Goal: Task Accomplishment & Management: Complete application form

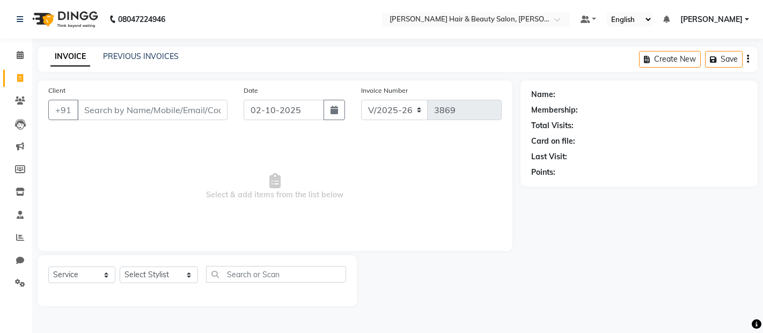
select select "7927"
select select "service"
click at [123, 109] on input "Client" at bounding box center [152, 110] width 150 height 20
type input "9867947279"
click at [197, 108] on span "Add Client" at bounding box center [200, 110] width 42 height 11
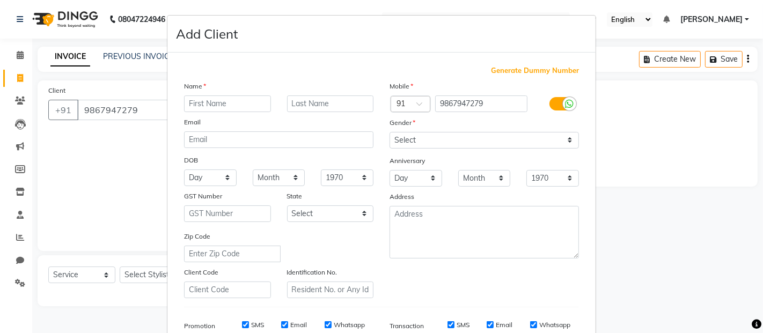
click at [244, 102] on input "text" at bounding box center [227, 104] width 87 height 17
type input "Simeta"
click at [305, 106] on input "text" at bounding box center [330, 104] width 87 height 17
type input "Creado"
drag, startPoint x: 569, startPoint y: 140, endPoint x: 564, endPoint y: 137, distance: 5.8
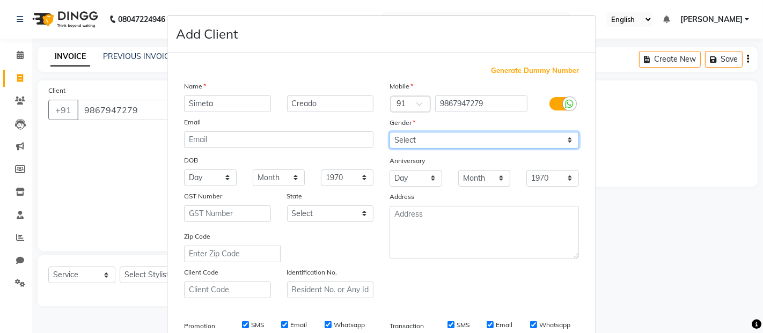
click at [569, 140] on select "Select [DEMOGRAPHIC_DATA] [DEMOGRAPHIC_DATA] Other Prefer Not To Say" at bounding box center [484, 140] width 189 height 17
select select "[DEMOGRAPHIC_DATA]"
click at [390, 132] on select "Select [DEMOGRAPHIC_DATA] [DEMOGRAPHIC_DATA] Other Prefer Not To Say" at bounding box center [484, 140] width 189 height 17
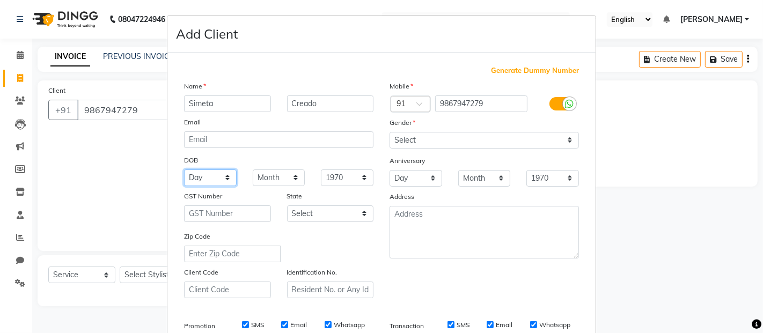
click at [219, 178] on select "Day 01 02 03 04 05 06 07 08 09 10 11 12 13 14 15 16 17 18 19 20 21 22 23 24 25 …" at bounding box center [210, 178] width 53 height 17
select select "27"
click at [184, 170] on select "Day 01 02 03 04 05 06 07 08 09 10 11 12 13 14 15 16 17 18 19 20 21 22 23 24 25 …" at bounding box center [210, 178] width 53 height 17
click at [290, 178] on select "Month January February March April May June July August September October Novem…" at bounding box center [279, 178] width 53 height 17
select select "07"
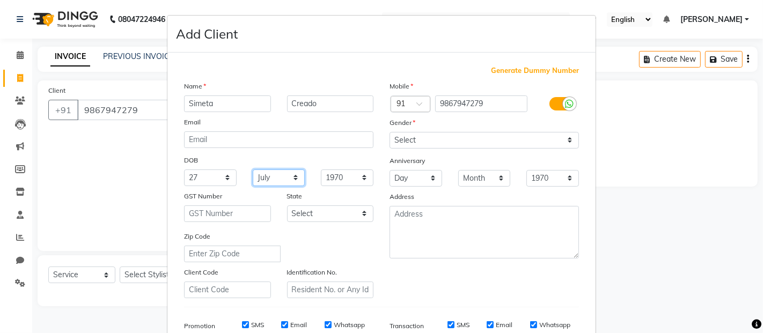
click at [253, 170] on select "Month January February March April May June July August September October Novem…" at bounding box center [279, 178] width 53 height 17
click at [361, 180] on select "1940 1941 1942 1943 1944 1945 1946 1947 1948 1949 1950 1951 1952 1953 1954 1955…" at bounding box center [347, 178] width 53 height 17
select select "1979"
click at [321, 170] on select "1940 1941 1942 1943 1944 1945 1946 1947 1948 1949 1950 1951 1952 1953 1954 1955…" at bounding box center [347, 178] width 53 height 17
click at [430, 180] on select "Day 01 02 03 04 05 06 07 08 09 10 11 12 13 14 15 16 17 18 19 20 21 22 23 24 25 …" at bounding box center [416, 178] width 53 height 17
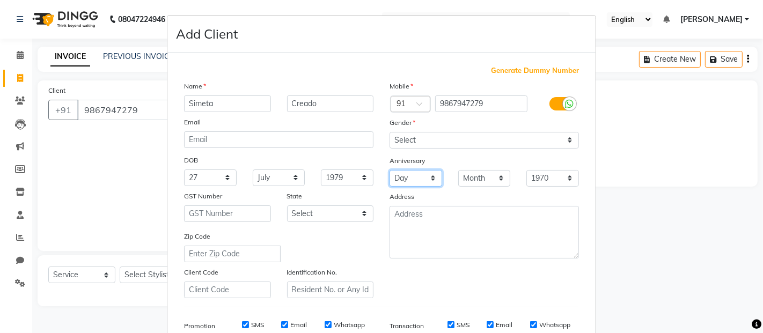
select select "05"
click at [390, 170] on select "Day 01 02 03 04 05 06 07 08 09 10 11 12 13 14 15 16 17 18 19 20 21 22 23 24 25 …" at bounding box center [416, 178] width 53 height 17
click at [490, 180] on select "Month January February March April May June July August September October Novem…" at bounding box center [484, 178] width 53 height 17
select select "12"
click at [458, 170] on select "Month January February March April May June July August September October Novem…" at bounding box center [484, 178] width 53 height 17
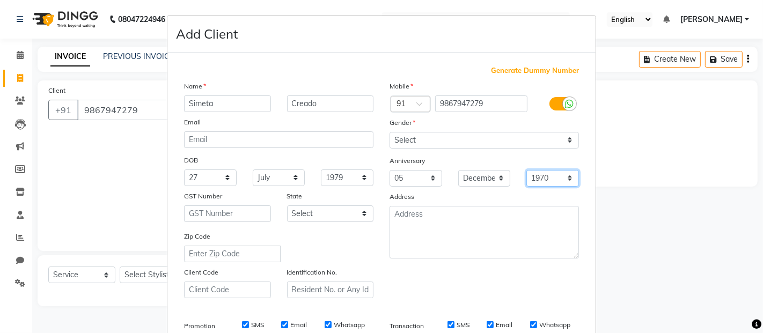
click at [562, 178] on select "1970 1971 1972 1973 1974 1975 1976 1977 1978 1979 1980 1981 1982 1983 1984 1985…" at bounding box center [552, 178] width 53 height 17
select select "2004"
click at [526, 170] on select "1970 1971 1972 1973 1974 1975 1976 1977 1978 1979 1980 1981 1982 1983 1984 1985…" at bounding box center [552, 178] width 53 height 17
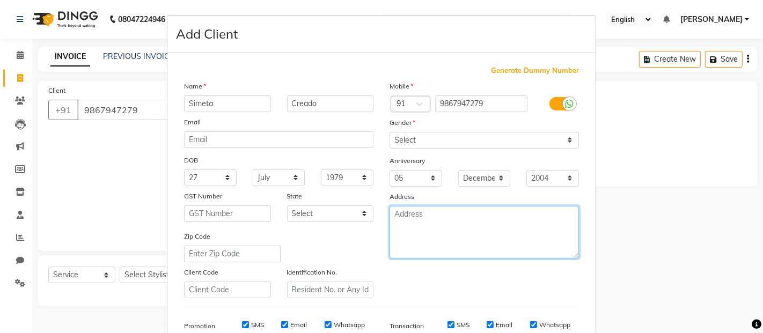
click at [420, 221] on textarea at bounding box center [484, 232] width 189 height 53
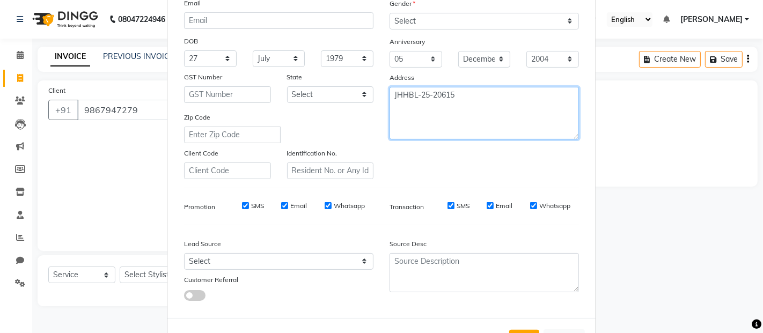
type textarea "JHHBL-25-20615"
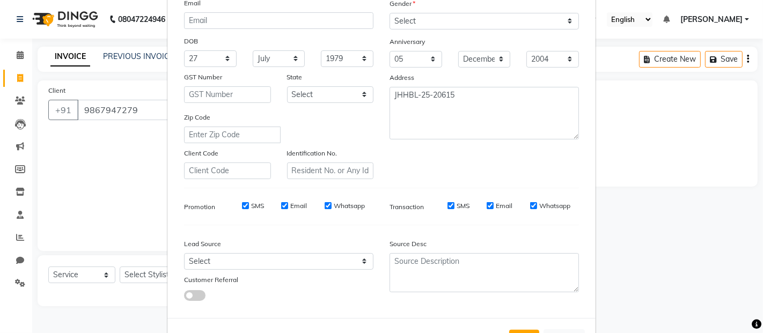
click at [460, 204] on label "SMS" at bounding box center [463, 206] width 13 height 10
click at [454, 204] on input "SMS" at bounding box center [451, 205] width 7 height 7
checkbox input "false"
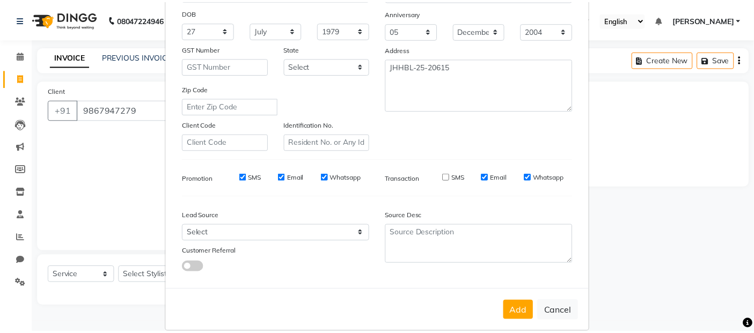
scroll to position [163, 0]
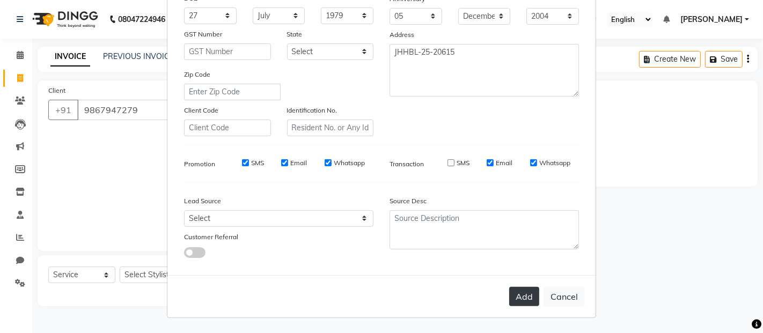
click at [514, 293] on button "Add" at bounding box center [524, 296] width 30 height 19
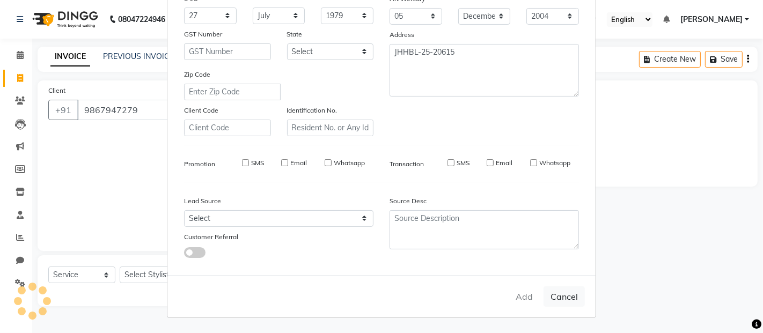
select select
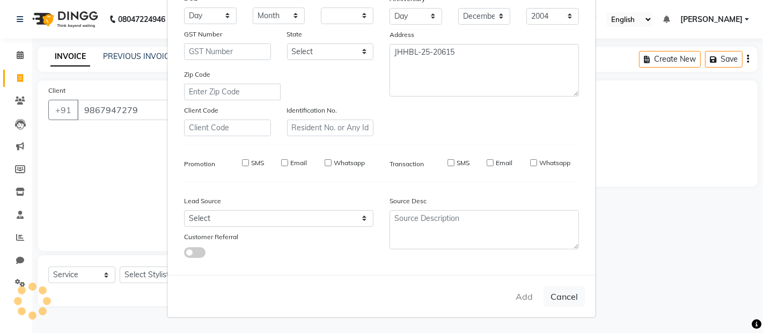
select select
checkbox input "false"
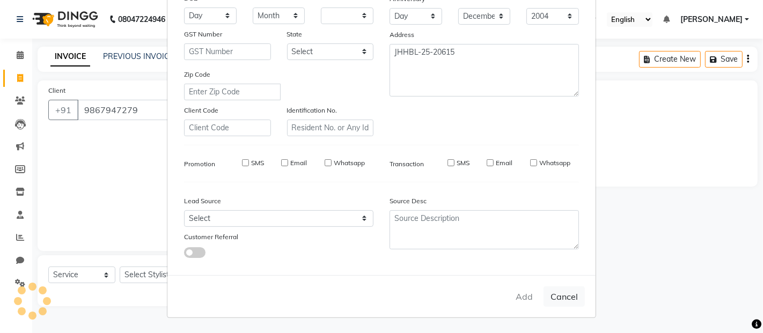
checkbox input "false"
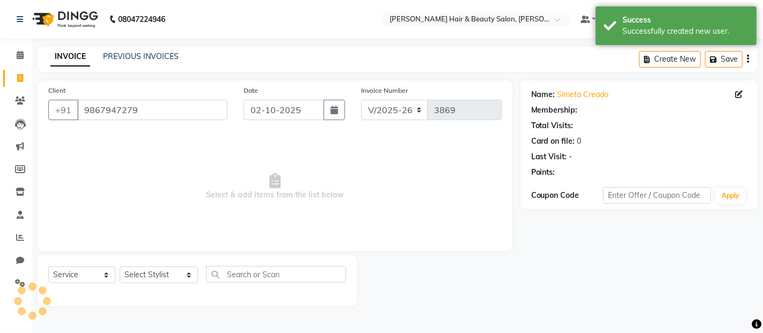
select select "1: Object"
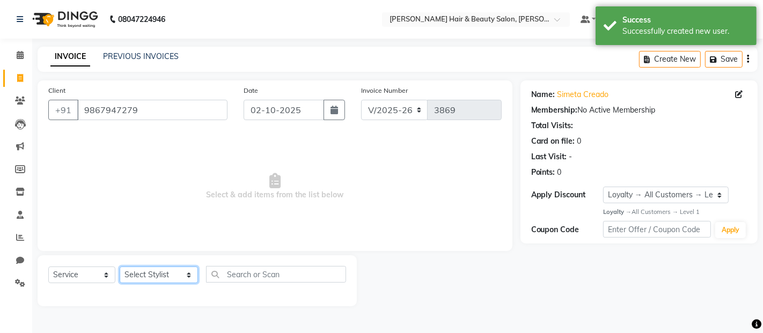
click at [179, 277] on select "Select Stylist [PERSON_NAME] Zibral [PERSON_NAME] [PERSON_NAME] [PERSON_NAME] […" at bounding box center [159, 275] width 78 height 17
select select "72240"
click at [120, 267] on select "Select Stylist [PERSON_NAME] Zibral [PERSON_NAME] [PERSON_NAME] [PERSON_NAME] […" at bounding box center [159, 275] width 78 height 17
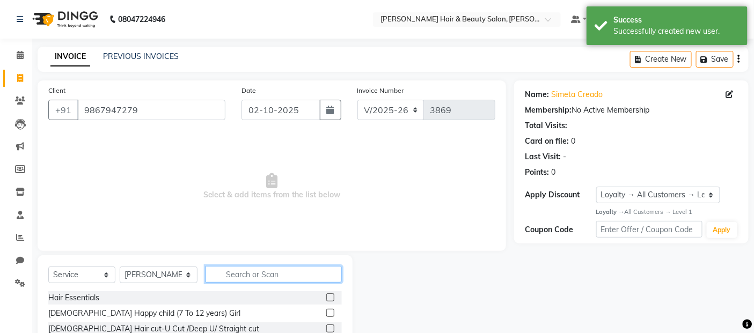
click at [244, 274] on input "text" at bounding box center [274, 274] width 137 height 17
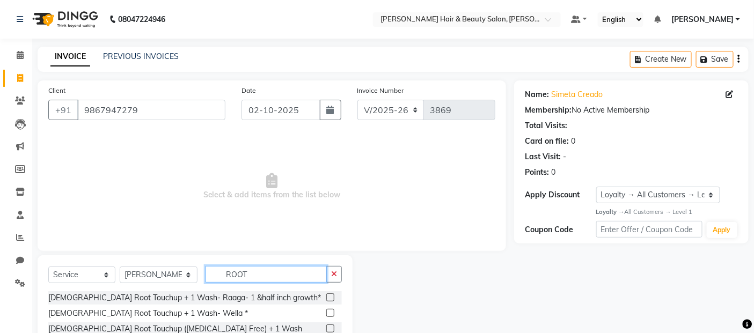
type input "ROOT"
click at [329, 314] on label at bounding box center [330, 313] width 8 height 8
click at [329, 314] on input "checkbox" at bounding box center [329, 313] width 7 height 7
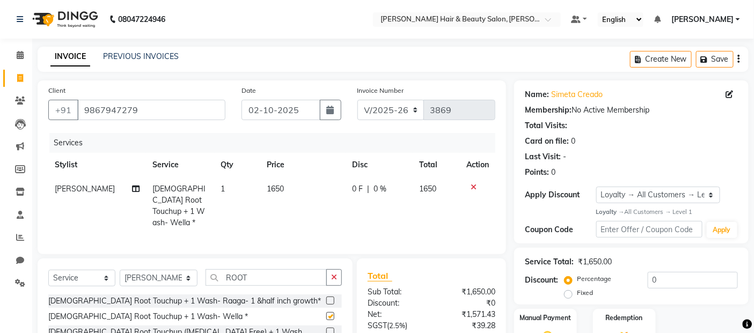
checkbox input "false"
click at [290, 182] on td "1650" at bounding box center [302, 206] width 85 height 58
select select "72240"
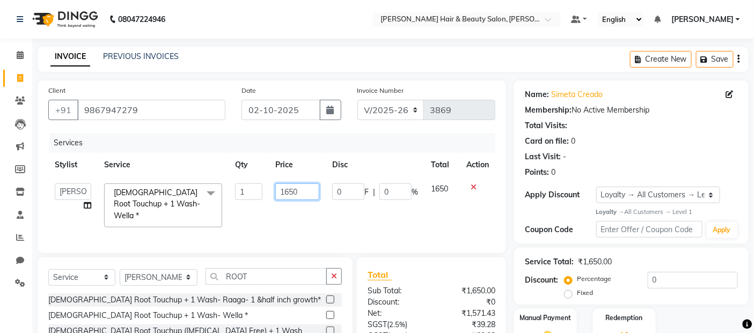
click at [306, 190] on input "1650" at bounding box center [297, 192] width 44 height 17
type input "1"
type input "1600"
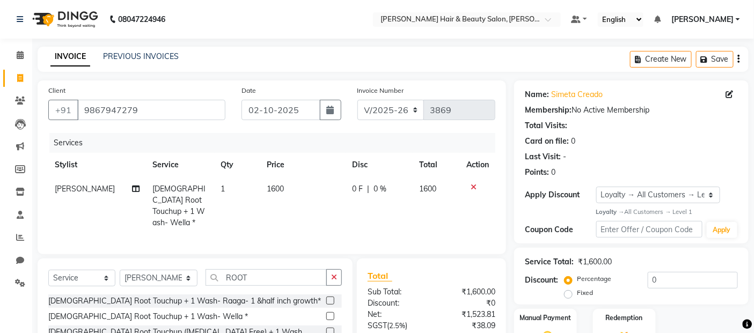
click at [432, 211] on td "1600" at bounding box center [436, 206] width 47 height 58
select select "72240"
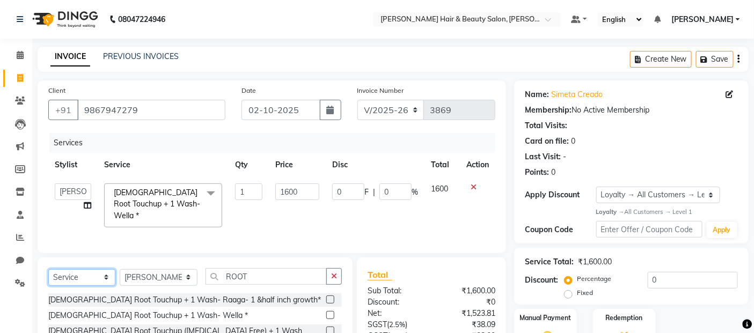
click at [105, 275] on select "Select Service Product Membership Package Voucher Prepaid Gift Card" at bounding box center [81, 277] width 67 height 17
click at [48, 269] on select "Select Service Product Membership Package Voucher Prepaid Gift Card" at bounding box center [81, 277] width 67 height 17
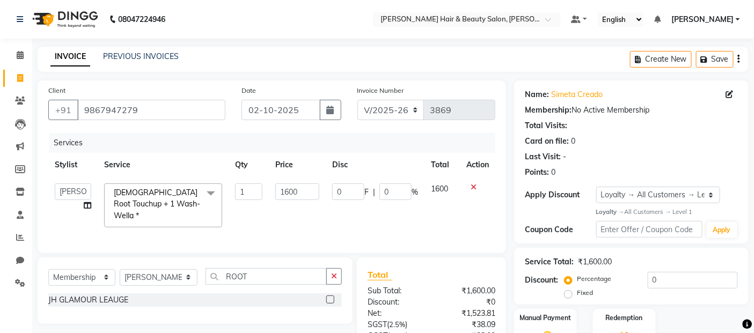
click at [332, 298] on label at bounding box center [330, 300] width 8 height 8
click at [332, 298] on input "checkbox" at bounding box center [329, 300] width 7 height 7
select select "select"
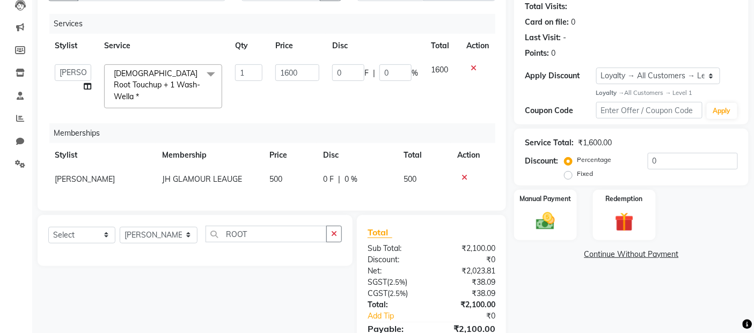
scroll to position [173, 0]
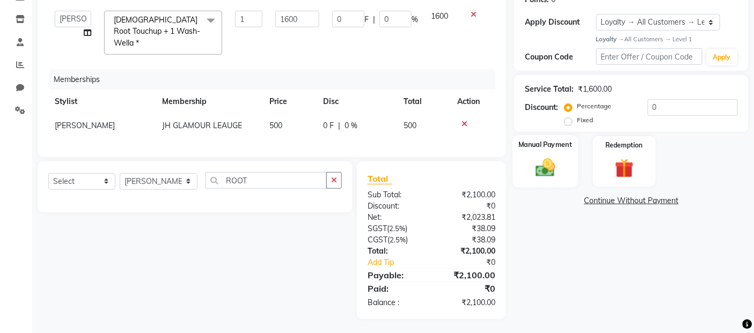
click at [542, 172] on img at bounding box center [546, 168] width 32 height 23
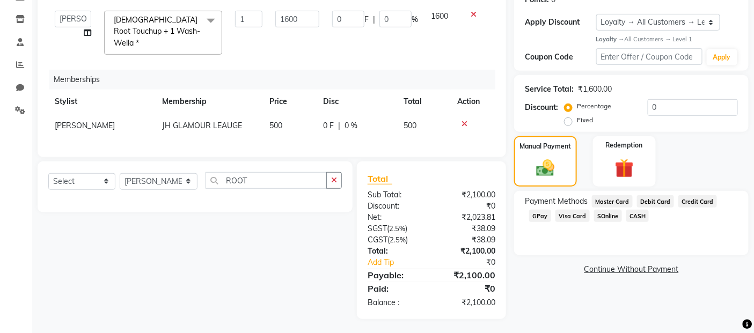
click at [539, 214] on span "GPay" at bounding box center [540, 216] width 22 height 12
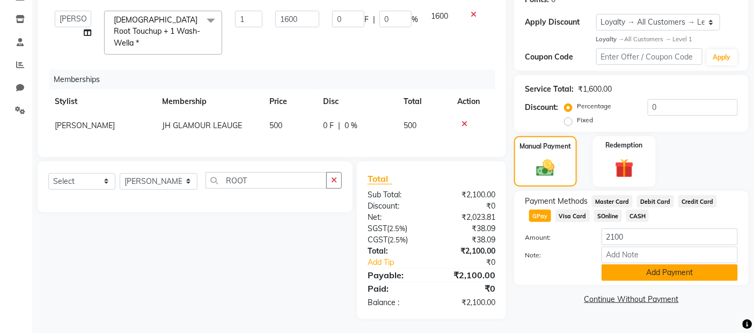
click at [637, 278] on button "Add Payment" at bounding box center [670, 273] width 136 height 17
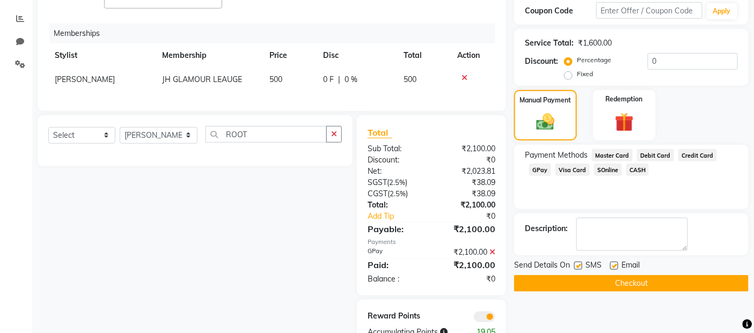
scroll to position [248, 0]
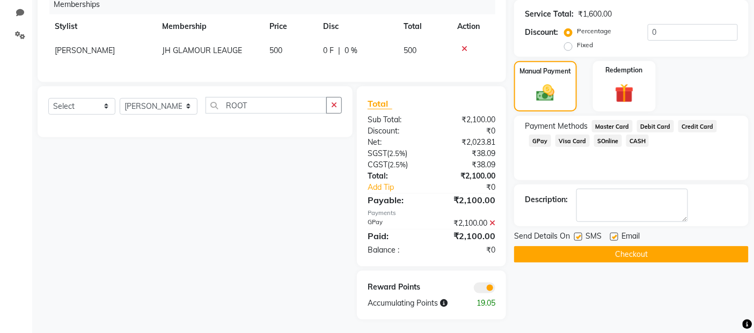
click at [578, 237] on label at bounding box center [578, 237] width 8 height 8
click at [578, 237] on input "checkbox" at bounding box center [577, 237] width 7 height 7
checkbox input "false"
click at [615, 236] on label at bounding box center [614, 237] width 8 height 8
click at [615, 236] on input "checkbox" at bounding box center [613, 237] width 7 height 7
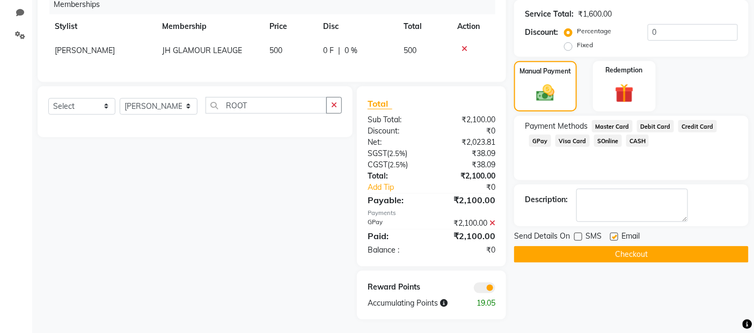
checkbox input "false"
click at [618, 253] on button "Checkout" at bounding box center [631, 254] width 234 height 17
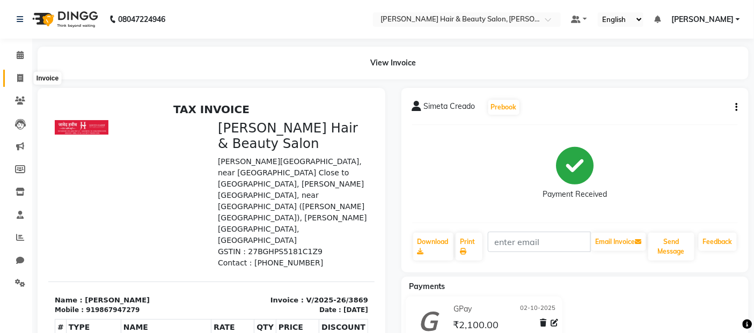
click at [22, 76] on icon at bounding box center [20, 78] width 6 height 8
select select "service"
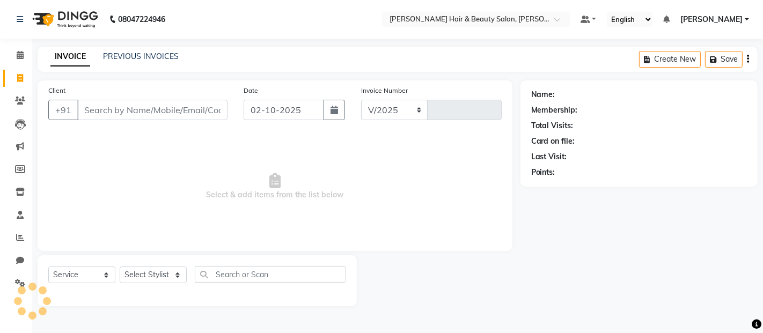
select select "7927"
type input "3870"
click at [100, 111] on input "Client" at bounding box center [152, 110] width 150 height 20
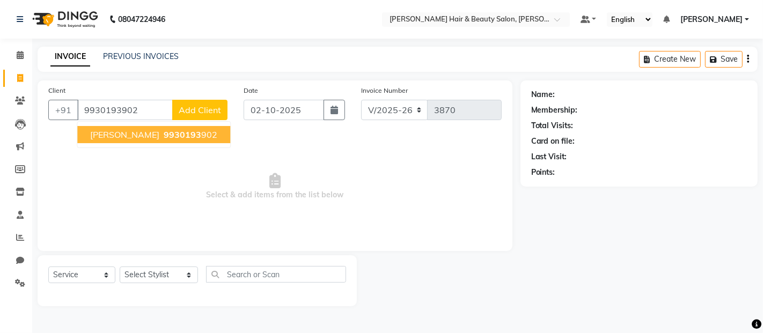
type input "9930193902"
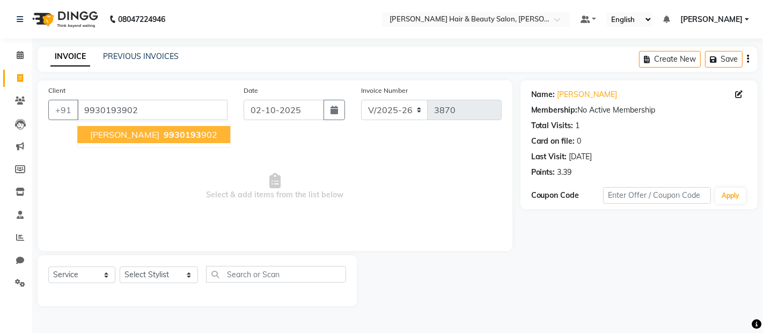
click at [117, 127] on button "[PERSON_NAME] 9930193 902" at bounding box center [153, 134] width 153 height 17
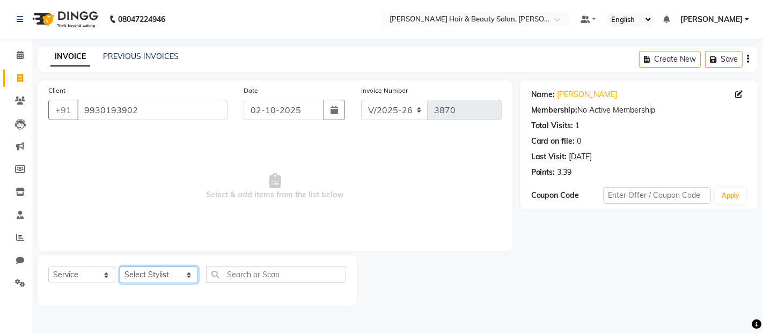
click at [180, 272] on select "Select Stylist [PERSON_NAME] Zibral [PERSON_NAME] [PERSON_NAME] [PERSON_NAME] […" at bounding box center [159, 275] width 78 height 17
select select "72245"
click at [120, 267] on select "Select Stylist [PERSON_NAME] Zibral [PERSON_NAME] [PERSON_NAME] [PERSON_NAME] […" at bounding box center [159, 275] width 78 height 17
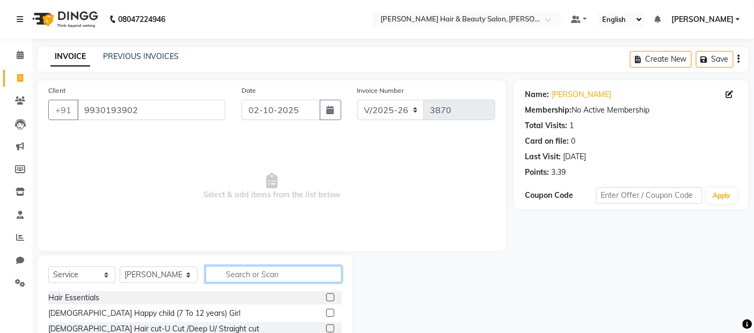
click at [249, 275] on input "text" at bounding box center [274, 274] width 137 height 17
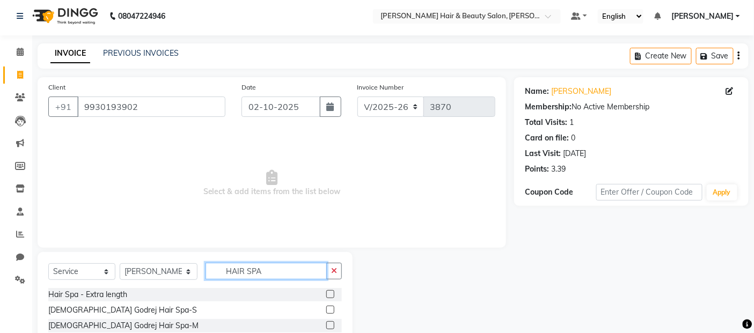
scroll to position [60, 0]
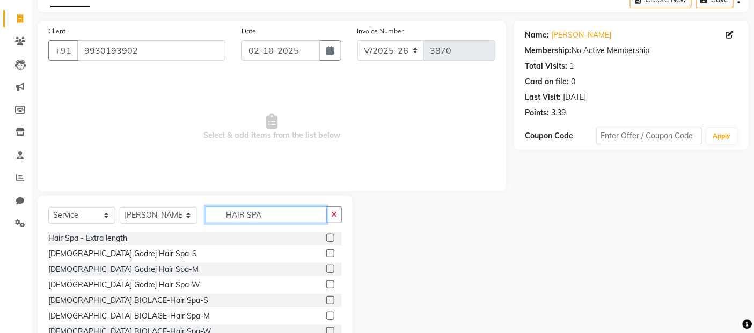
type input "HAIR SPA"
click at [326, 269] on label at bounding box center [330, 269] width 8 height 8
click at [326, 269] on input "checkbox" at bounding box center [329, 269] width 7 height 7
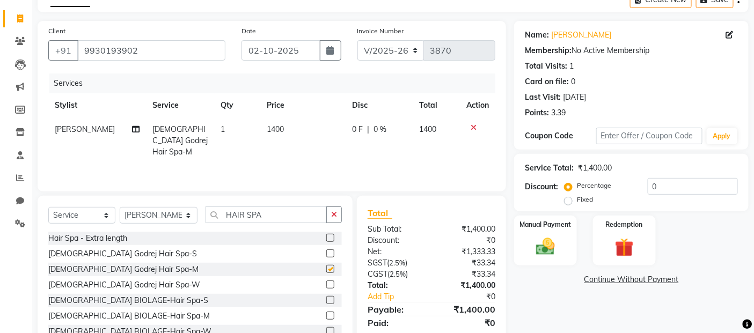
checkbox input "false"
click at [297, 130] on td "1400" at bounding box center [302, 141] width 85 height 47
select select "72245"
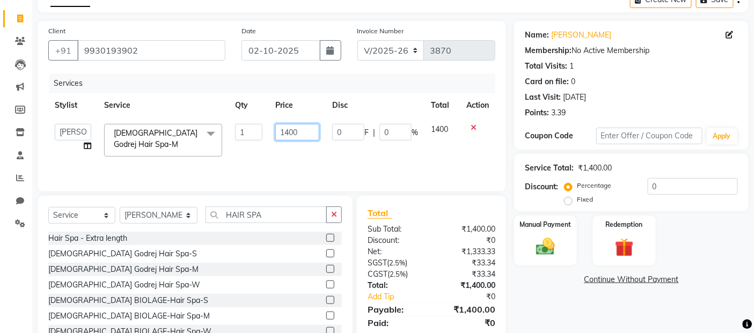
click at [307, 130] on input "1400" at bounding box center [297, 132] width 44 height 17
type input "1750"
click at [328, 164] on div "Services Stylist Service Qty Price Disc Total Action [PERSON_NAME] Zibral [PERS…" at bounding box center [271, 127] width 447 height 107
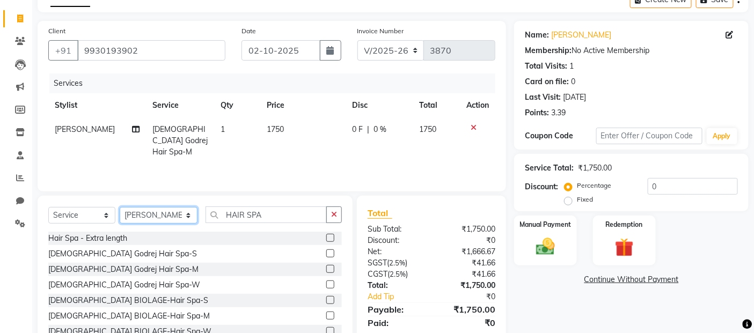
click at [176, 212] on select "Select Stylist [PERSON_NAME] Zibral [PERSON_NAME] [PERSON_NAME] [PERSON_NAME] […" at bounding box center [159, 215] width 78 height 17
select select "72239"
click at [120, 208] on select "Select Stylist [PERSON_NAME] Zibral [PERSON_NAME] [PERSON_NAME] [PERSON_NAME] […" at bounding box center [159, 215] width 78 height 17
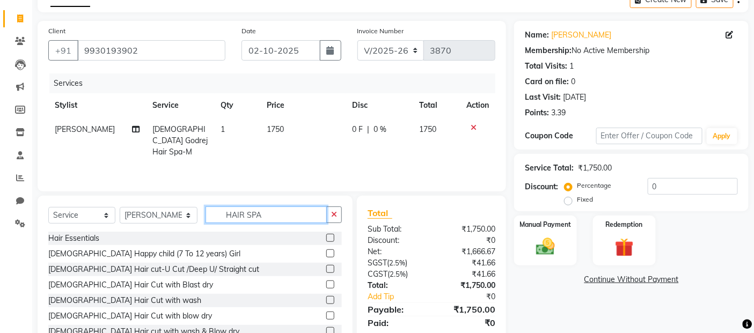
click at [274, 214] on input "HAIR SPA" at bounding box center [267, 215] width 122 height 17
type input "H"
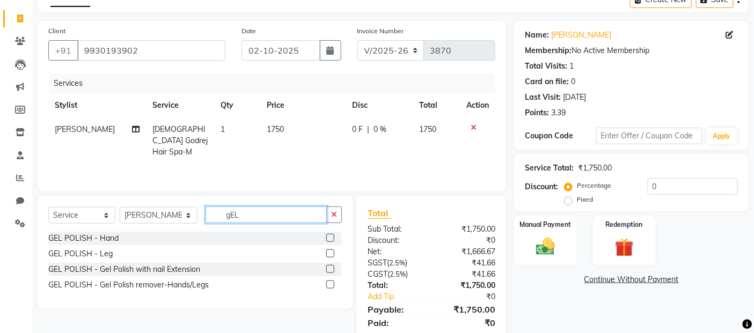
type input "gEL"
click at [329, 283] on label at bounding box center [330, 285] width 8 height 8
click at [329, 283] on input "checkbox" at bounding box center [329, 285] width 7 height 7
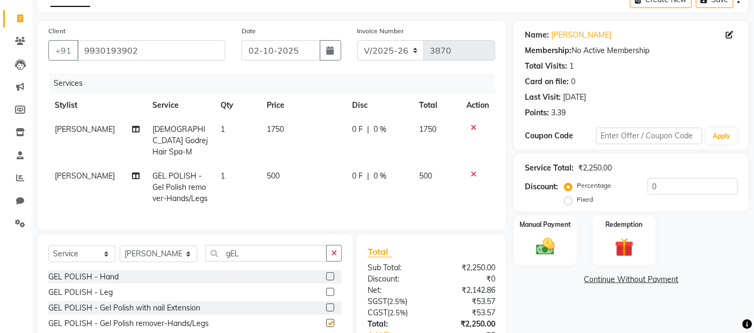
checkbox input "false"
click at [287, 166] on td "500" at bounding box center [302, 187] width 85 height 47
select select "72239"
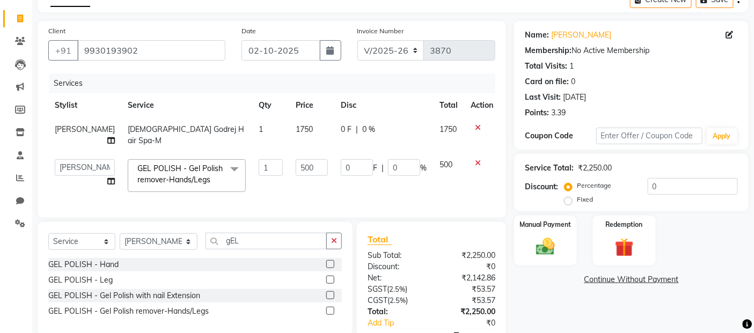
click at [475, 163] on icon at bounding box center [478, 163] width 6 height 8
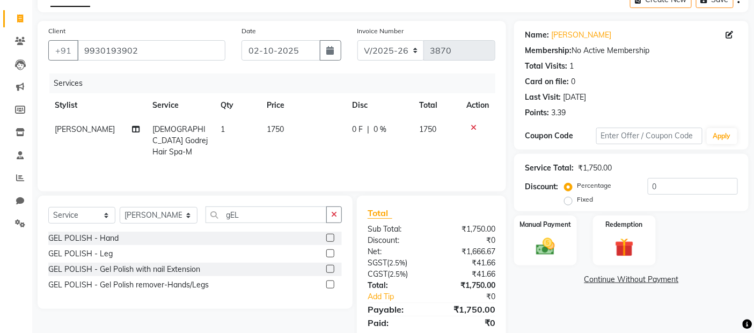
click at [331, 237] on label at bounding box center [330, 238] width 8 height 8
click at [331, 237] on input "checkbox" at bounding box center [329, 238] width 7 height 7
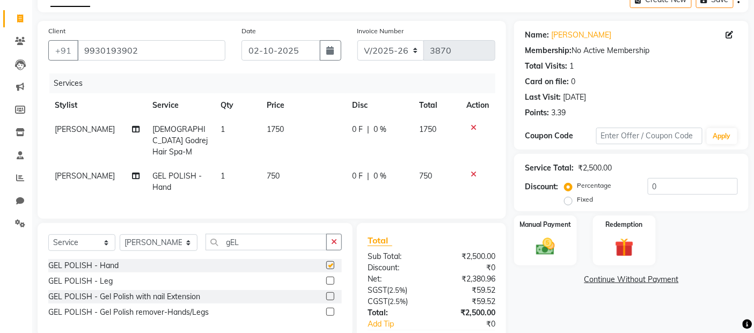
checkbox input "false"
click at [458, 178] on td "750" at bounding box center [436, 181] width 47 height 35
select select "72239"
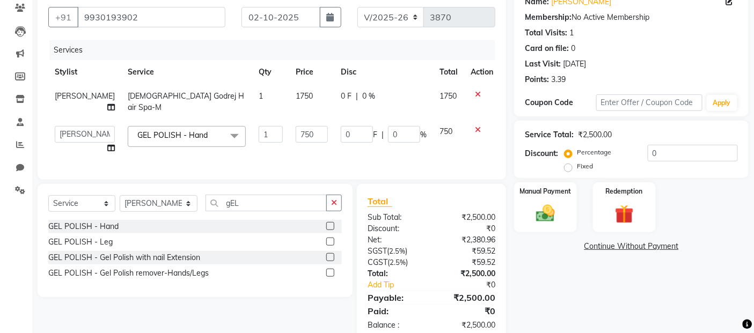
scroll to position [126, 0]
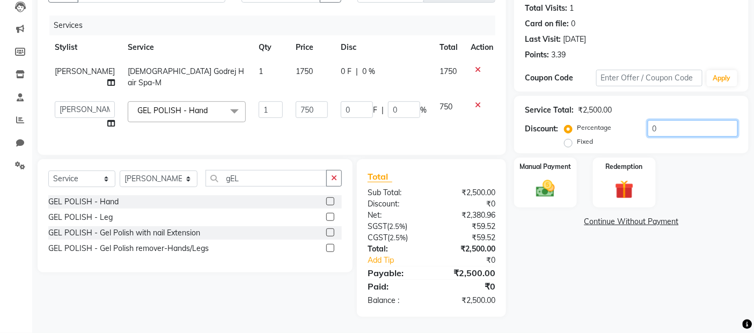
click at [670, 120] on input "0" at bounding box center [693, 128] width 90 height 17
type input "2"
type input "15"
type input "2"
type input "20"
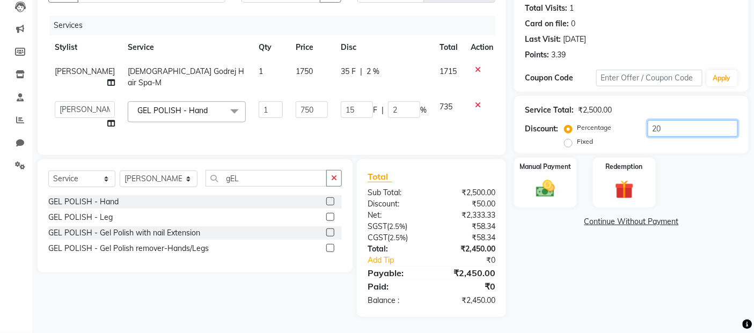
type input "150"
type input "20"
click at [540, 188] on img at bounding box center [546, 189] width 32 height 23
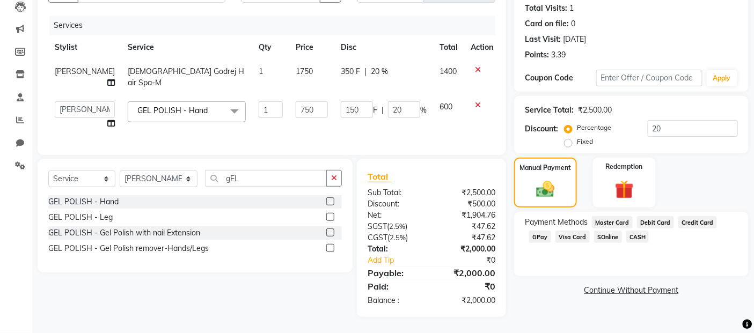
click at [539, 231] on span "GPay" at bounding box center [540, 237] width 22 height 12
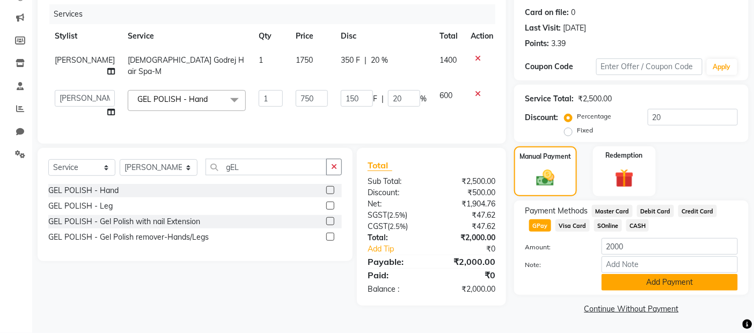
scroll to position [129, 0]
click at [676, 280] on button "Add Payment" at bounding box center [670, 282] width 136 height 17
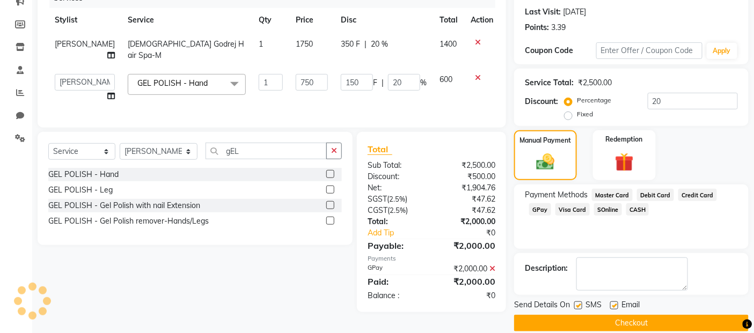
scroll to position [159, 0]
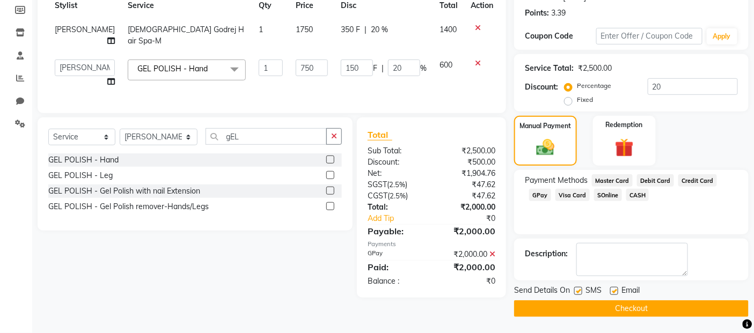
click at [578, 290] on label at bounding box center [578, 291] width 8 height 8
click at [578, 290] on input "checkbox" at bounding box center [577, 291] width 7 height 7
checkbox input "false"
click at [618, 290] on label at bounding box center [614, 291] width 8 height 8
click at [617, 290] on input "checkbox" at bounding box center [613, 291] width 7 height 7
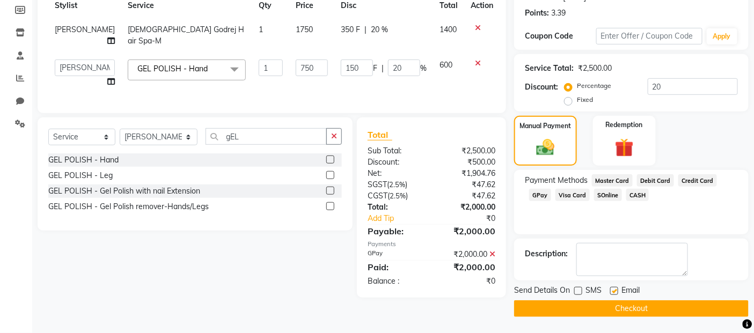
checkbox input "false"
click at [619, 308] on button "Checkout" at bounding box center [631, 308] width 234 height 17
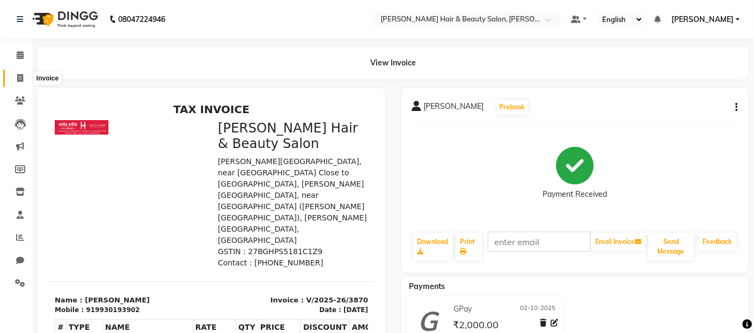
click at [23, 74] on icon at bounding box center [20, 78] width 6 height 8
select select "service"
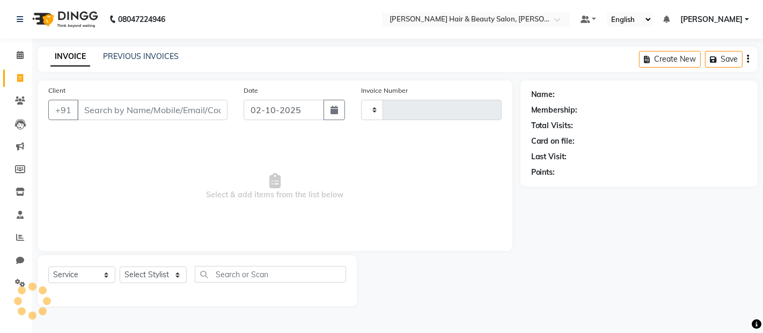
type input "3871"
select select "7927"
click at [181, 111] on input "Client" at bounding box center [152, 110] width 150 height 20
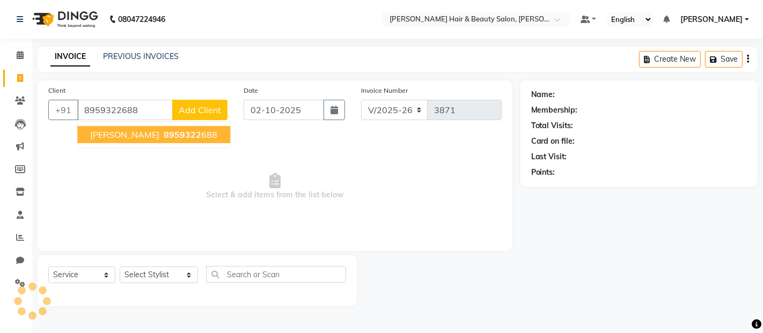
type input "8959322688"
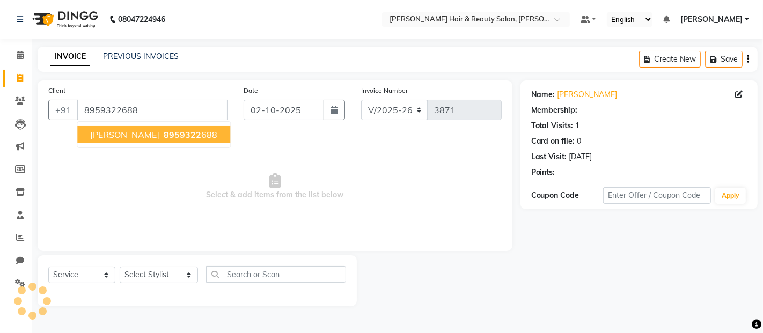
select select "1: Object"
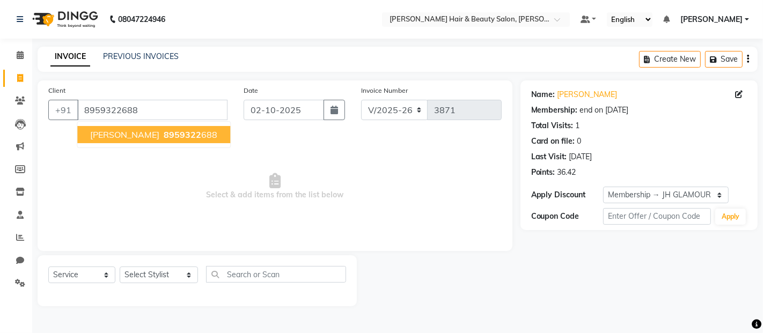
click at [212, 129] on ngb-highlight "8959322 688" at bounding box center [190, 134] width 56 height 11
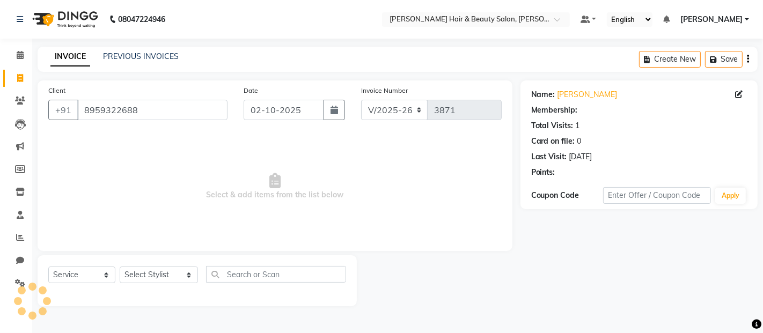
select select "1: Object"
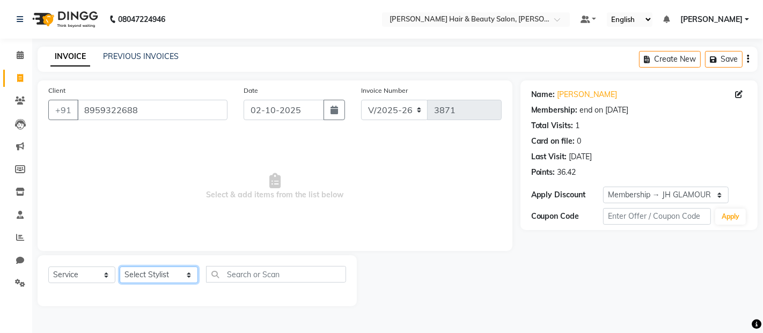
click at [179, 275] on select "Select Stylist [PERSON_NAME] Zibral [PERSON_NAME] [PERSON_NAME] [PERSON_NAME] […" at bounding box center [159, 275] width 78 height 17
select select "72246"
click at [120, 267] on select "Select Stylist [PERSON_NAME] Zibral [PERSON_NAME] [PERSON_NAME] [PERSON_NAME] […" at bounding box center [159, 275] width 78 height 17
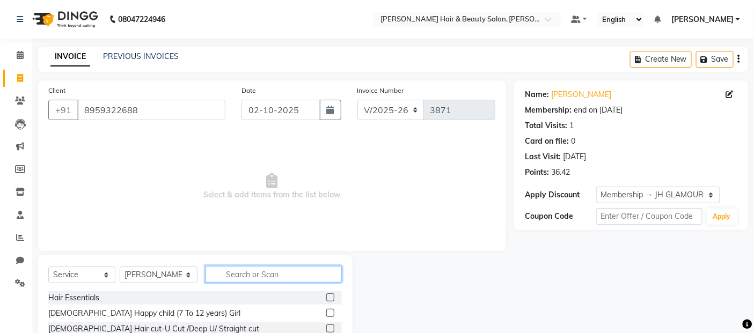
click at [256, 271] on input "text" at bounding box center [274, 274] width 137 height 17
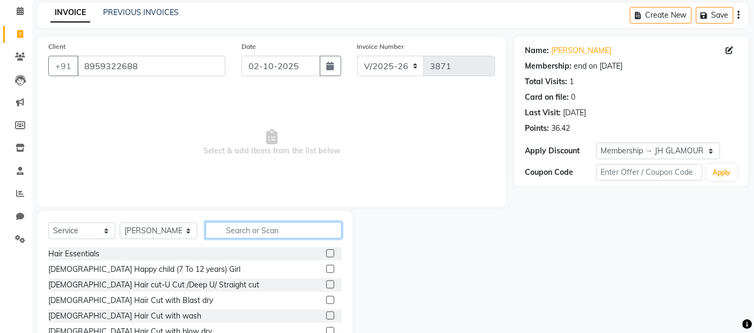
scroll to position [97, 0]
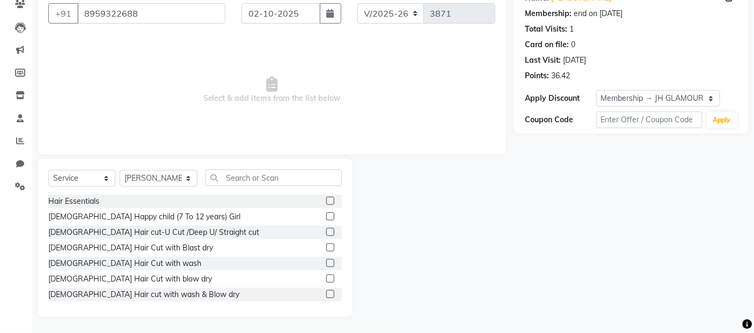
click at [326, 261] on label at bounding box center [330, 263] width 8 height 8
click at [326, 261] on input "checkbox" at bounding box center [329, 263] width 7 height 7
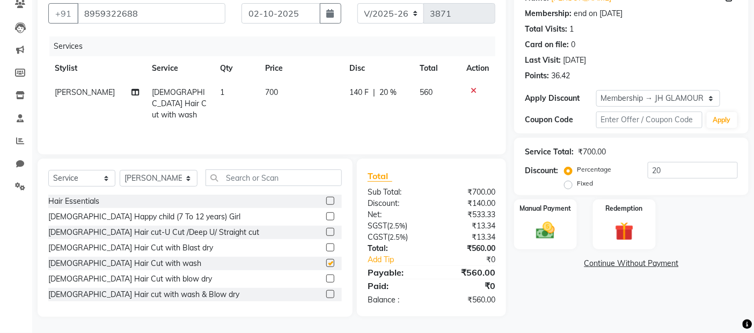
checkbox input "false"
click at [286, 178] on input "text" at bounding box center [274, 178] width 137 height 17
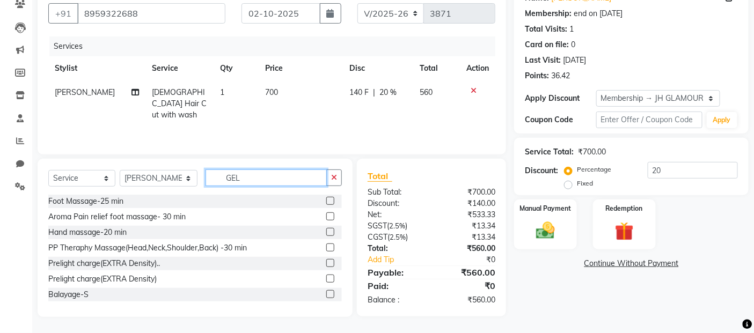
scroll to position [96, 0]
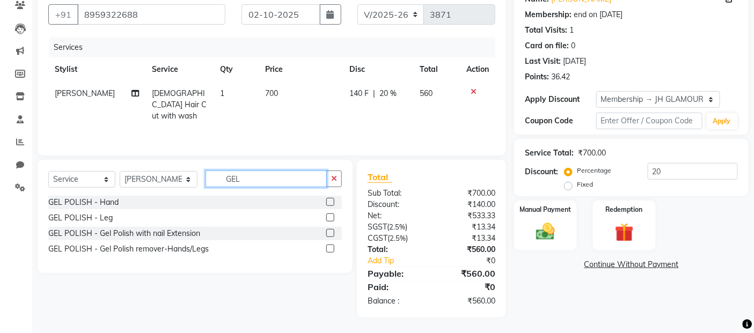
type input "GEL"
click at [329, 246] on label at bounding box center [330, 249] width 8 height 8
click at [329, 246] on input "checkbox" at bounding box center [329, 249] width 7 height 7
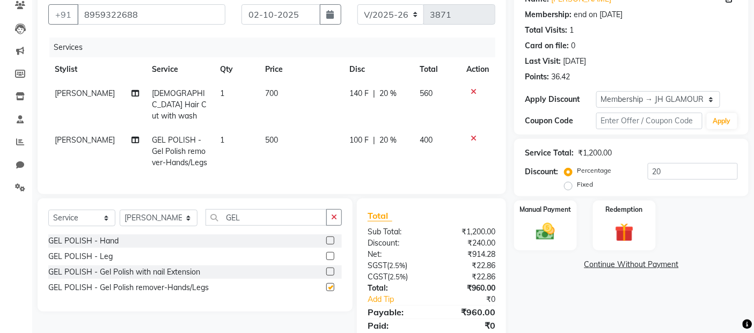
checkbox input "false"
click at [285, 128] on td "500" at bounding box center [301, 151] width 84 height 47
select select "72246"
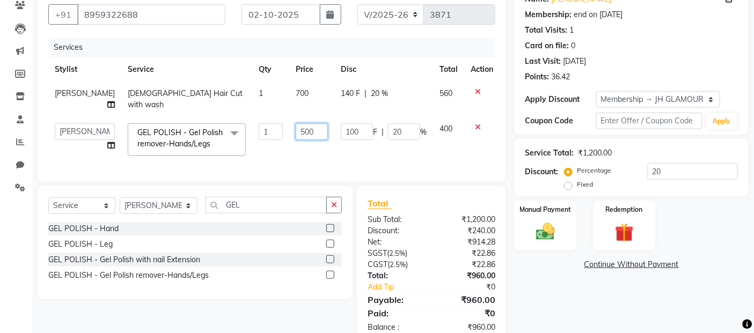
click at [300, 132] on input "500" at bounding box center [312, 131] width 32 height 17
type input "5"
type input "650"
click at [346, 163] on div "Services Stylist Service Qty Price Disc Total Action [PERSON_NAME] [DEMOGRAPHIC…" at bounding box center [271, 105] width 447 height 134
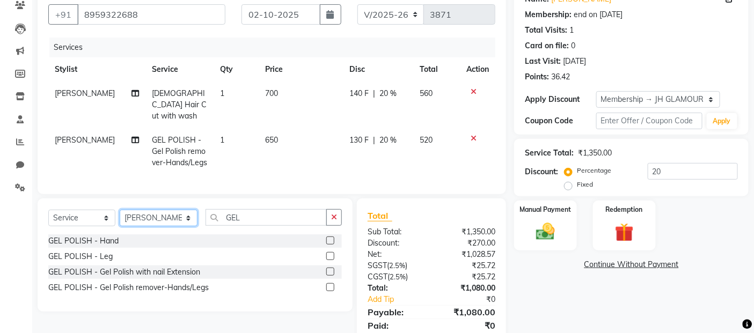
click at [178, 215] on select "Select Stylist [PERSON_NAME] Zibral [PERSON_NAME] [PERSON_NAME] [PERSON_NAME] […" at bounding box center [159, 218] width 78 height 17
select select "72247"
click at [120, 210] on select "Select Stylist [PERSON_NAME] Zibral [PERSON_NAME] [PERSON_NAME] [PERSON_NAME] […" at bounding box center [159, 218] width 78 height 17
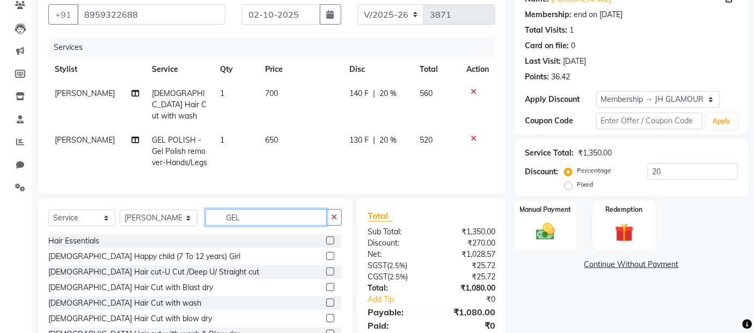
click at [261, 215] on input "GEL" at bounding box center [267, 217] width 122 height 17
type input "G"
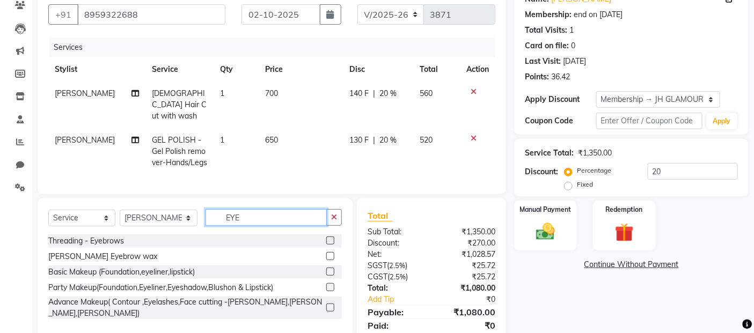
type input "EYE"
click at [328, 237] on label at bounding box center [330, 241] width 8 height 8
click at [328, 238] on input "checkbox" at bounding box center [329, 241] width 7 height 7
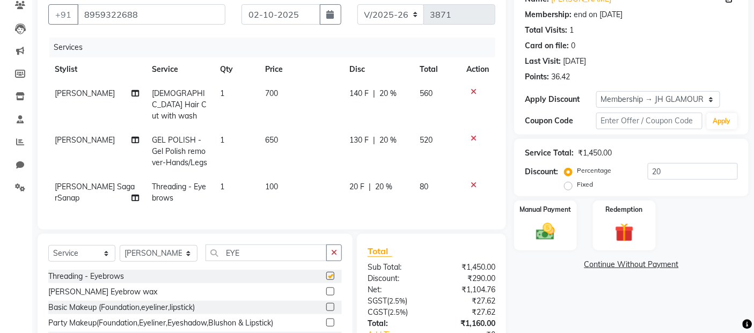
checkbox input "false"
click at [243, 253] on input "EYE" at bounding box center [267, 253] width 122 height 17
type input "E"
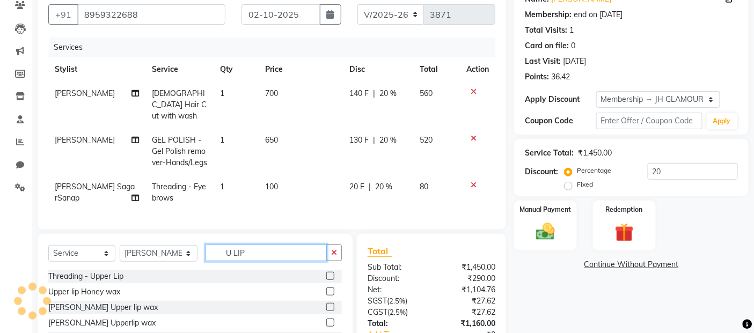
type input "U LIP"
click at [331, 320] on label at bounding box center [330, 323] width 8 height 8
click at [331, 320] on input "checkbox" at bounding box center [329, 323] width 7 height 7
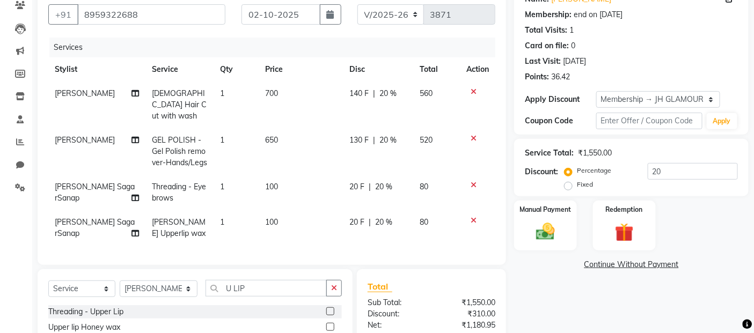
checkbox input "false"
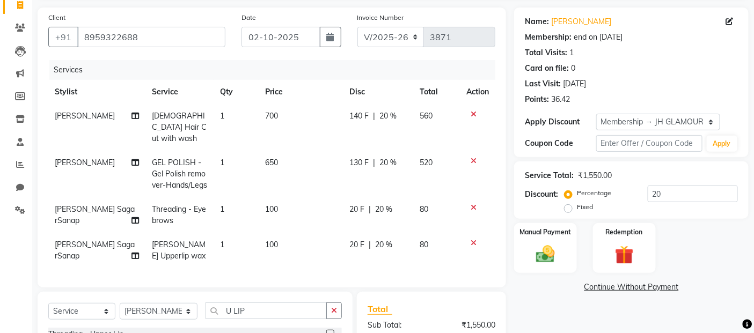
scroll to position [203, 0]
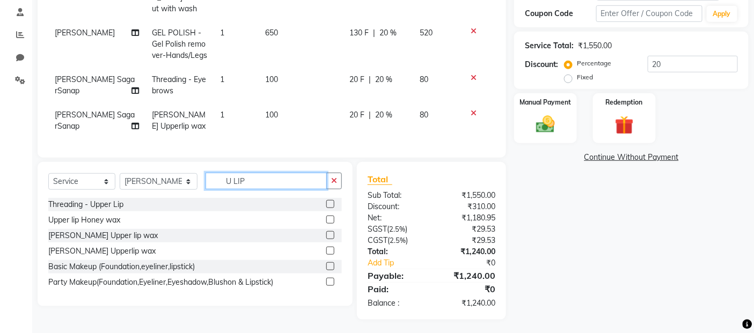
click at [256, 179] on input "U LIP" at bounding box center [267, 181] width 122 height 17
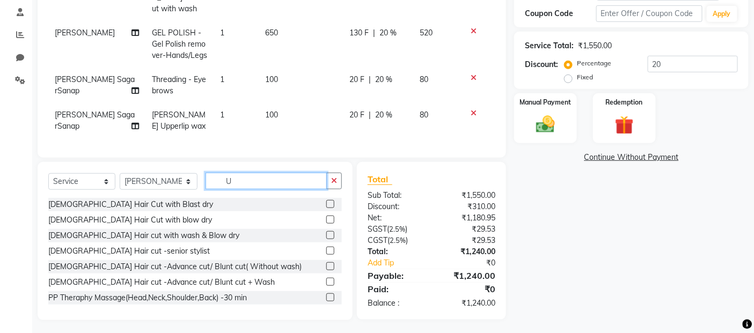
type input "U"
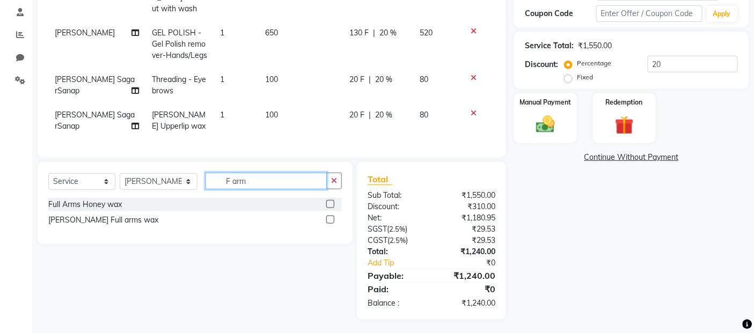
type input "F arm"
click at [329, 216] on label at bounding box center [330, 220] width 8 height 8
click at [329, 217] on input "checkbox" at bounding box center [329, 220] width 7 height 7
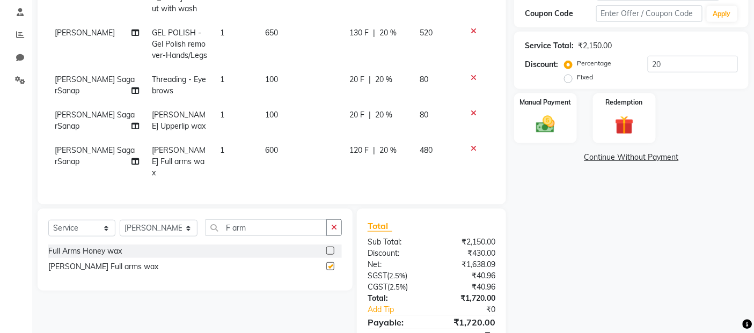
checkbox input "false"
click at [251, 219] on input "F arm" at bounding box center [267, 227] width 122 height 17
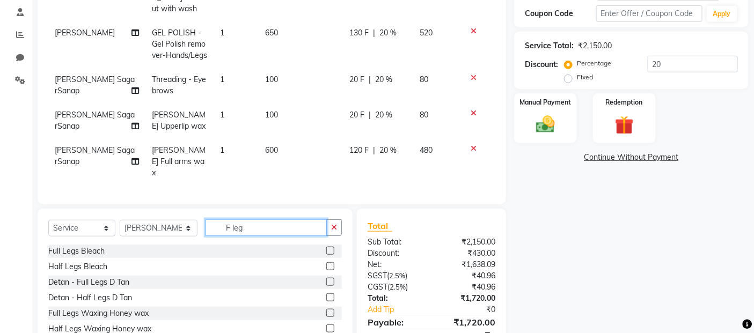
type input "F leg"
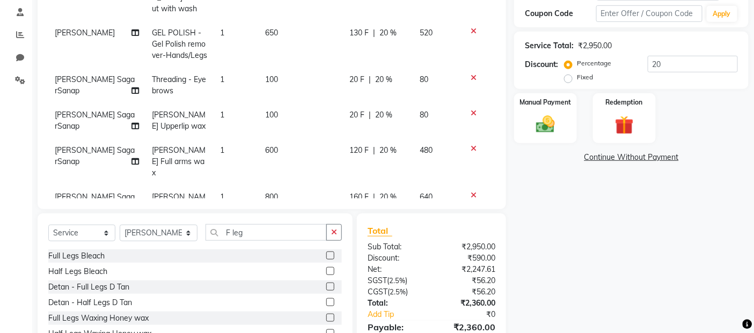
checkbox input "false"
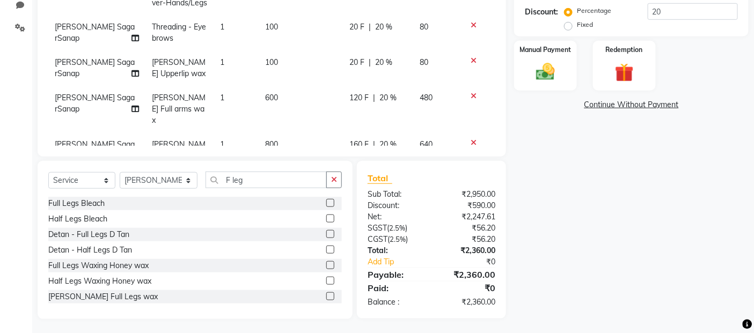
scroll to position [258, 0]
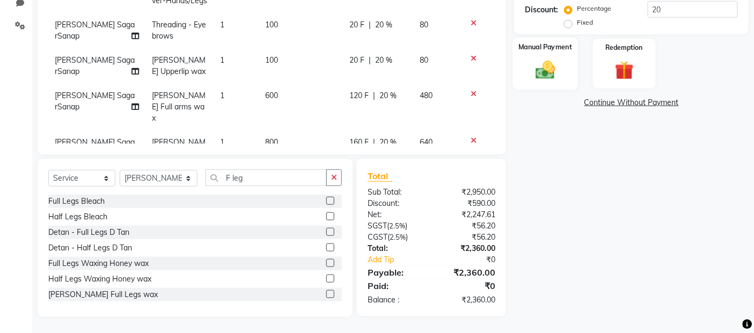
click at [543, 71] on img at bounding box center [546, 69] width 32 height 23
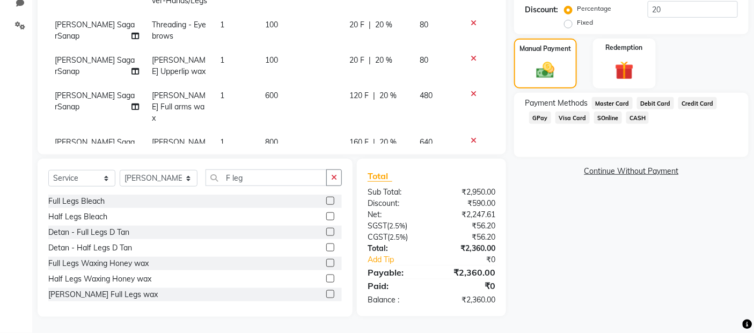
click at [656, 104] on span "Debit Card" at bounding box center [655, 103] width 37 height 12
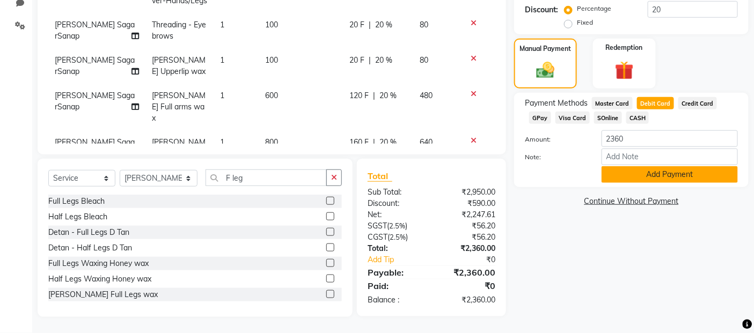
click at [647, 176] on button "Add Payment" at bounding box center [670, 174] width 136 height 17
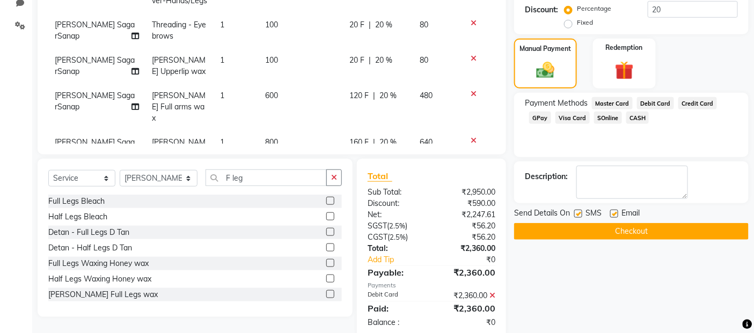
click at [578, 216] on label at bounding box center [578, 214] width 8 height 8
click at [578, 216] on input "checkbox" at bounding box center [577, 214] width 7 height 7
checkbox input "false"
click at [614, 217] on label at bounding box center [614, 214] width 8 height 8
click at [614, 217] on input "checkbox" at bounding box center [613, 214] width 7 height 7
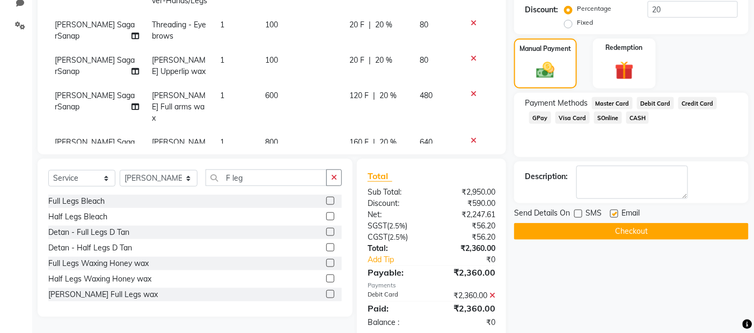
checkbox input "false"
click at [620, 235] on button "Checkout" at bounding box center [631, 231] width 234 height 17
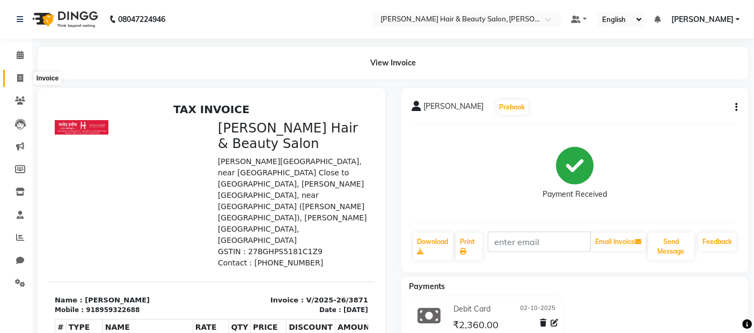
click at [20, 76] on icon at bounding box center [20, 78] width 6 height 8
select select "service"
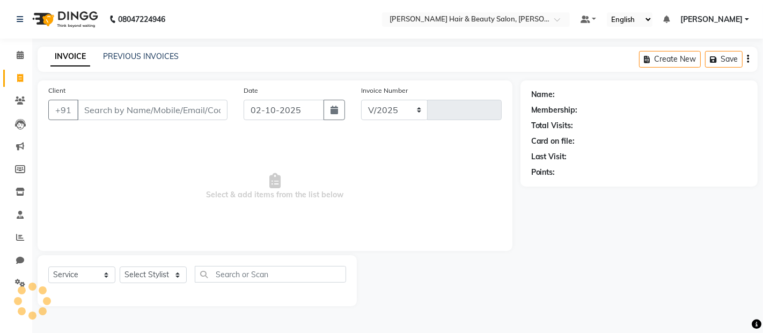
select select "7927"
type input "3872"
click at [129, 111] on input "Client" at bounding box center [152, 110] width 150 height 20
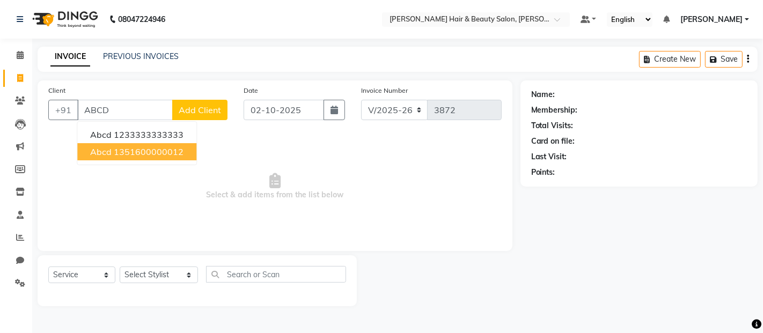
click at [131, 151] on ngb-highlight "1351600000012" at bounding box center [149, 151] width 70 height 11
type input "1351600000012"
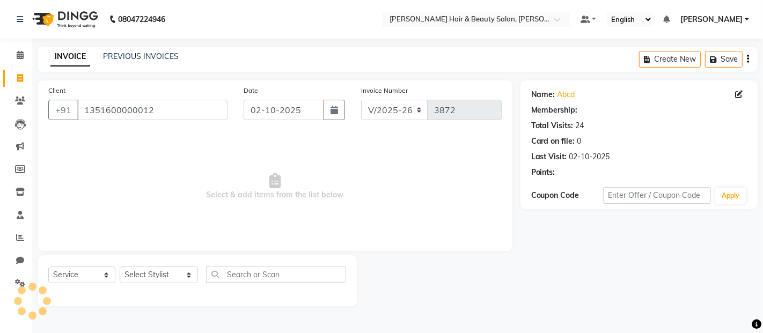
select select "1: Object"
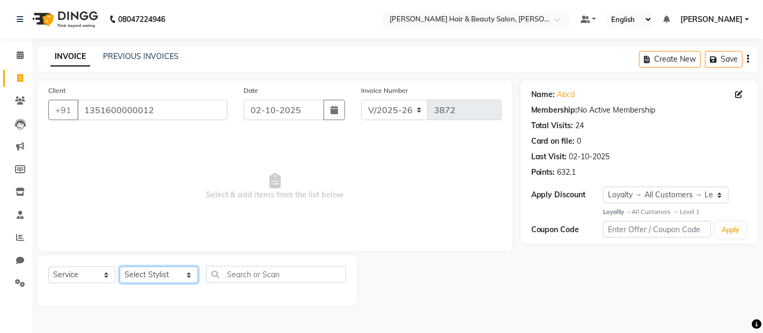
click at [176, 276] on select "Select Stylist [PERSON_NAME] Zibral [PERSON_NAME] [PERSON_NAME] [PERSON_NAME] […" at bounding box center [159, 275] width 78 height 17
select select "72241"
click at [120, 267] on select "Select Stylist [PERSON_NAME] Zibral [PERSON_NAME] [PERSON_NAME] [PERSON_NAME] […" at bounding box center [159, 275] width 78 height 17
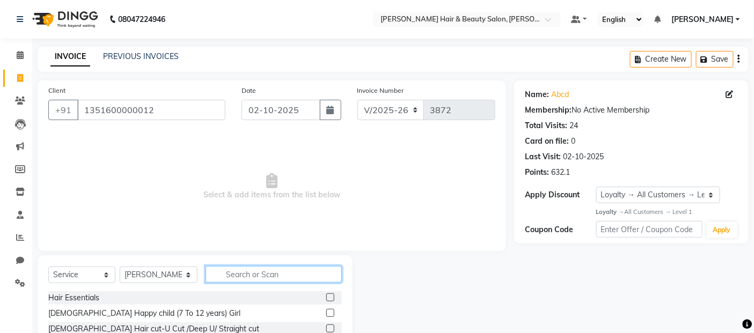
click at [282, 270] on input "text" at bounding box center [274, 274] width 137 height 17
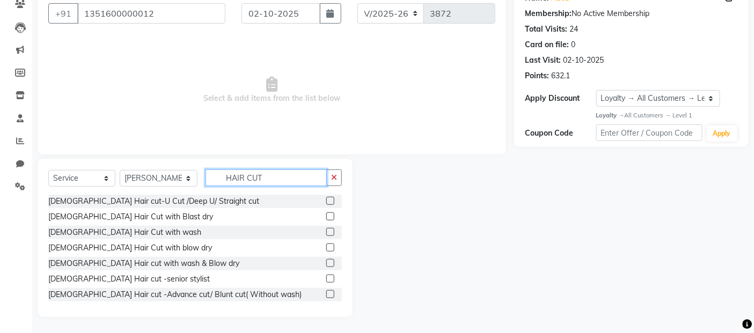
scroll to position [179, 0]
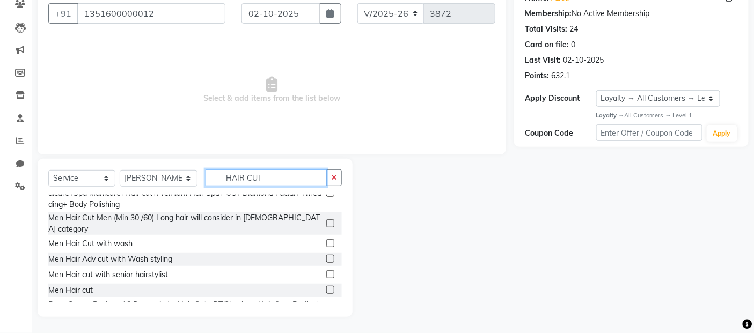
type input "HAIR CUT"
click at [326, 286] on label at bounding box center [330, 290] width 8 height 8
click at [326, 287] on input "checkbox" at bounding box center [329, 290] width 7 height 7
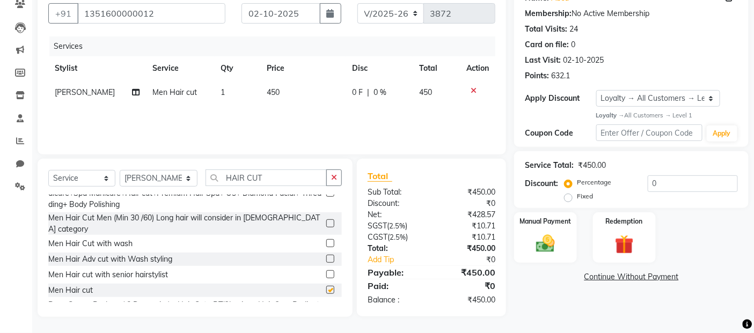
checkbox input "false"
click at [178, 180] on select "Select Stylist [PERSON_NAME] Zibral [PERSON_NAME] [PERSON_NAME] [PERSON_NAME] […" at bounding box center [159, 178] width 78 height 17
select select "74422"
click at [120, 171] on select "Select Stylist [PERSON_NAME] Zibral [PERSON_NAME] [PERSON_NAME] [PERSON_NAME] […" at bounding box center [159, 178] width 78 height 17
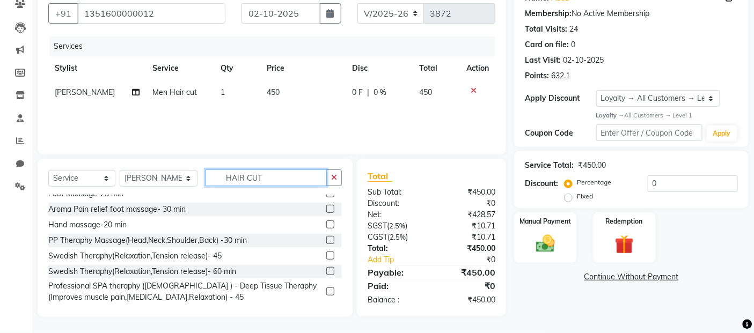
click at [282, 180] on input "HAIR CUT" at bounding box center [267, 178] width 122 height 17
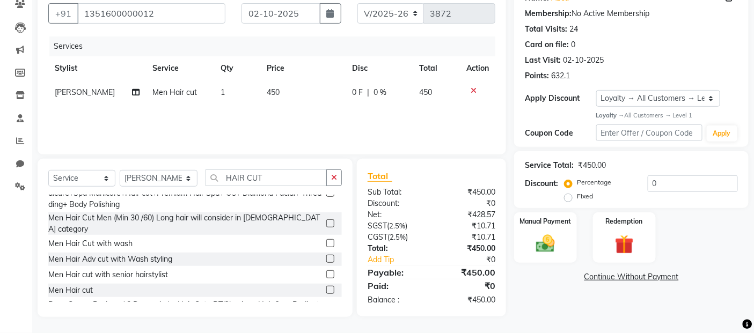
click at [326, 286] on label at bounding box center [330, 290] width 8 height 8
click at [326, 287] on input "checkbox" at bounding box center [329, 290] width 7 height 7
checkbox input "false"
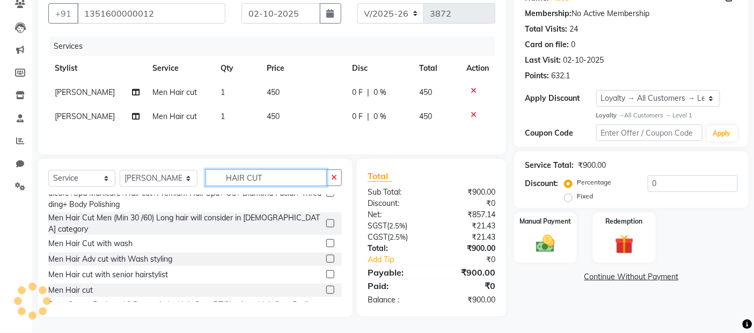
click at [269, 181] on input "HAIR CUT" at bounding box center [267, 178] width 122 height 17
type input "H"
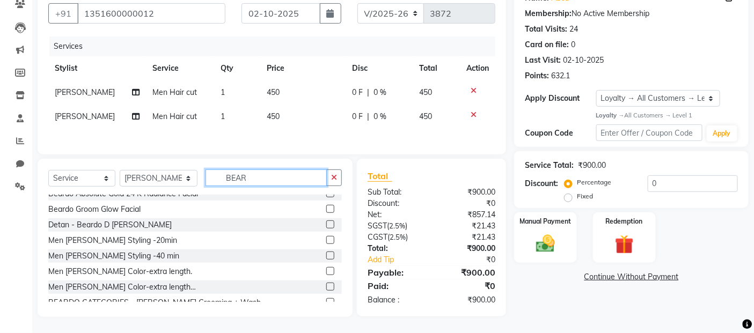
scroll to position [8, 0]
type input "[PERSON_NAME]"
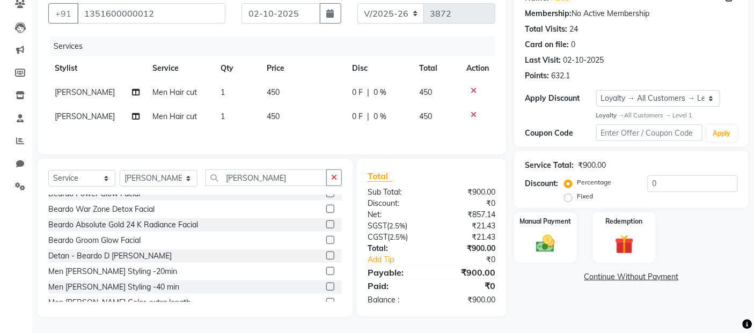
click at [326, 274] on label at bounding box center [330, 271] width 8 height 8
click at [326, 274] on input "checkbox" at bounding box center [329, 271] width 7 height 7
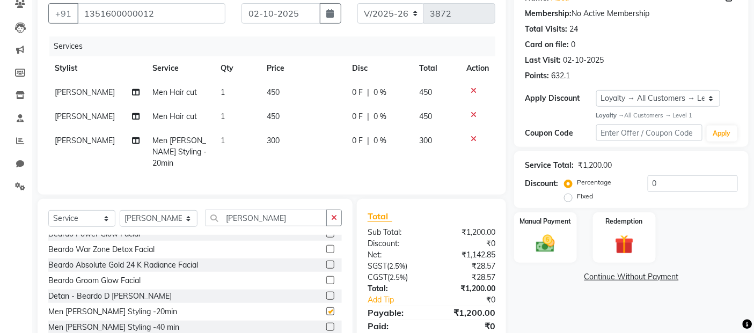
checkbox input "false"
click at [473, 138] on icon at bounding box center [474, 139] width 6 height 8
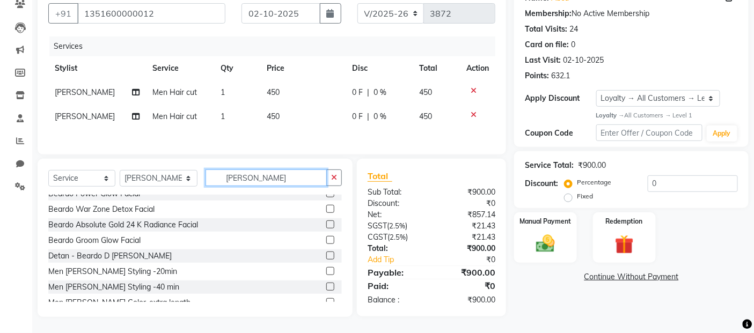
click at [269, 185] on input "[PERSON_NAME]" at bounding box center [267, 178] width 122 height 17
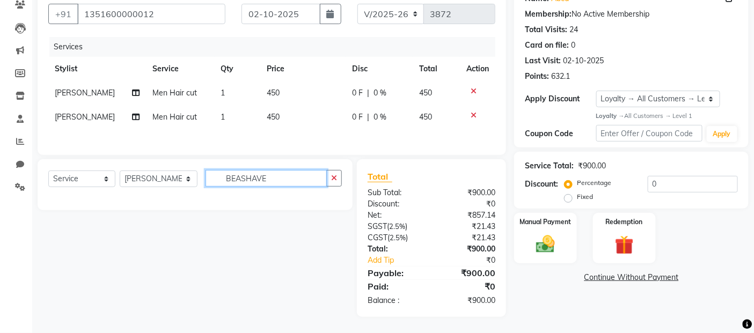
click at [229, 181] on input "BEASHAVE" at bounding box center [267, 178] width 122 height 17
type input "SHAVE"
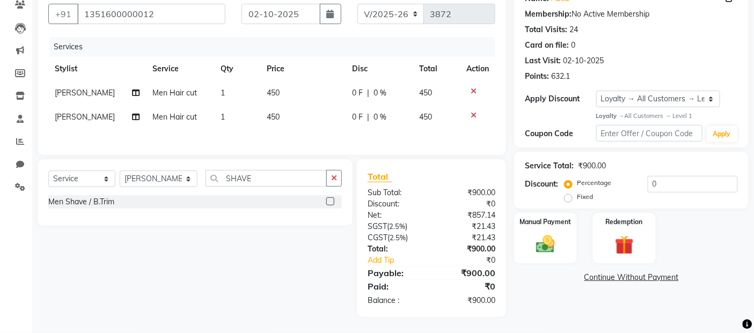
click at [333, 204] on label at bounding box center [330, 201] width 8 height 8
click at [333, 204] on input "checkbox" at bounding box center [329, 202] width 7 height 7
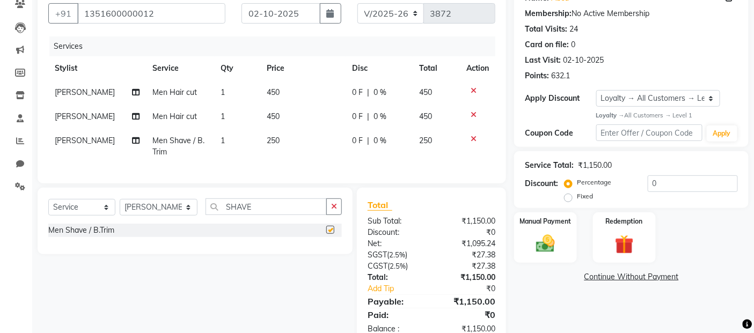
checkbox input "false"
click at [546, 244] on img at bounding box center [546, 244] width 32 height 23
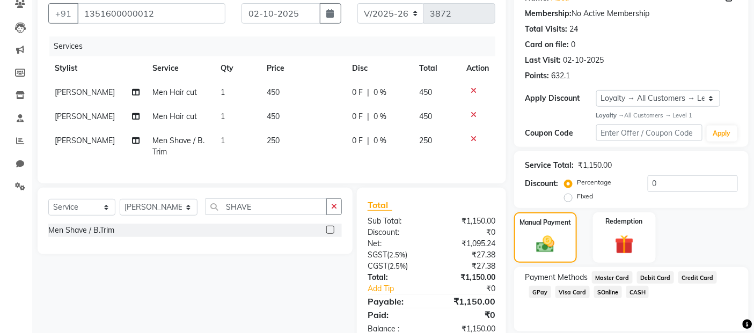
click at [636, 292] on span "CASH" at bounding box center [637, 292] width 23 height 12
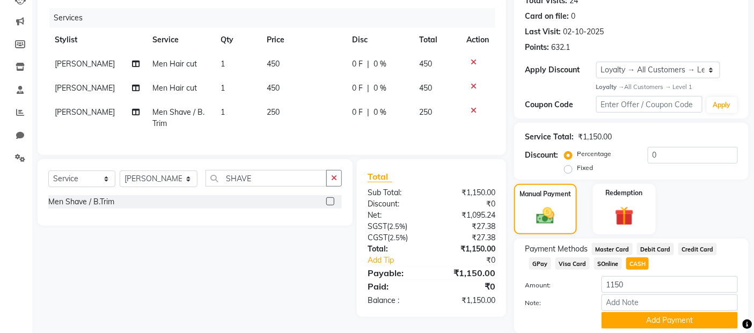
scroll to position [164, 0]
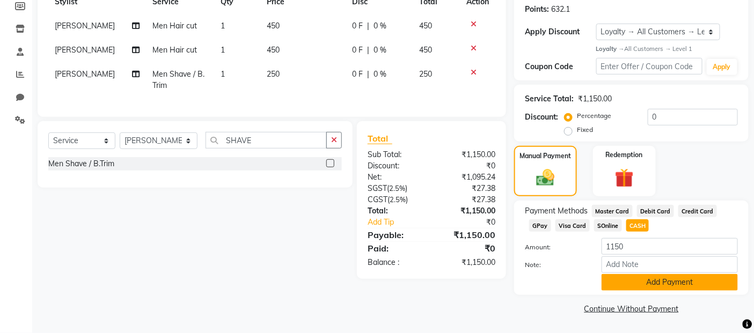
click at [624, 283] on button "Add Payment" at bounding box center [670, 282] width 136 height 17
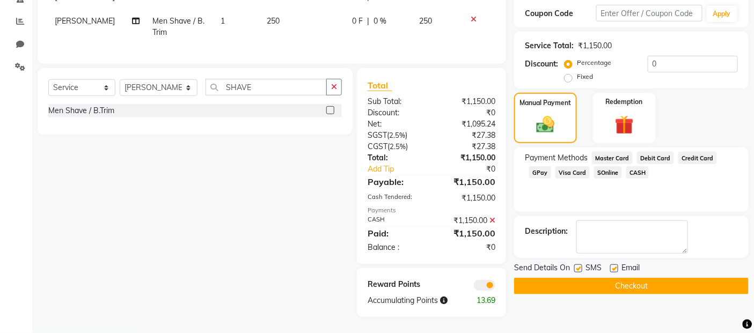
scroll to position [225, 0]
click at [578, 265] on label at bounding box center [578, 269] width 8 height 8
click at [578, 266] on input "checkbox" at bounding box center [577, 269] width 7 height 7
checkbox input "false"
click at [613, 265] on label at bounding box center [614, 269] width 8 height 8
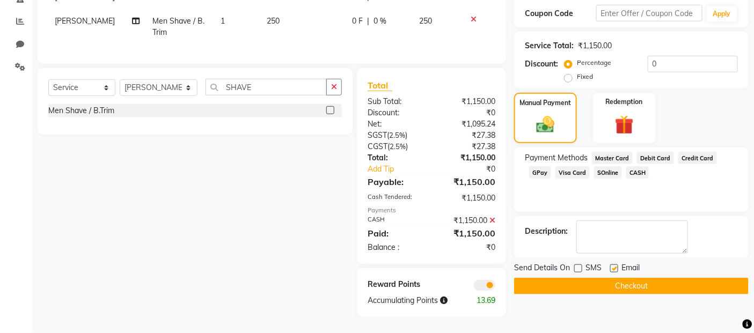
click at [613, 266] on input "checkbox" at bounding box center [613, 269] width 7 height 7
checkbox input "false"
click at [615, 278] on button "Checkout" at bounding box center [631, 286] width 234 height 17
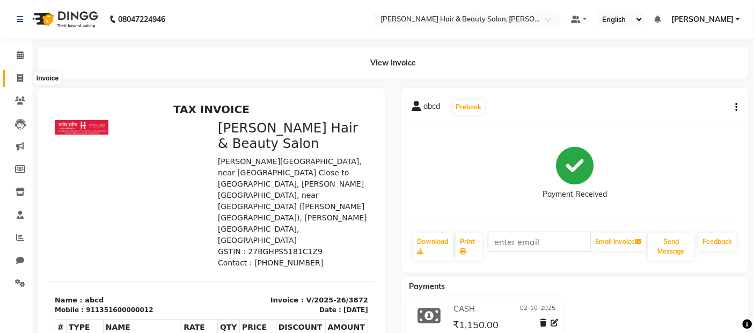
click at [21, 77] on icon at bounding box center [20, 78] width 6 height 8
select select "service"
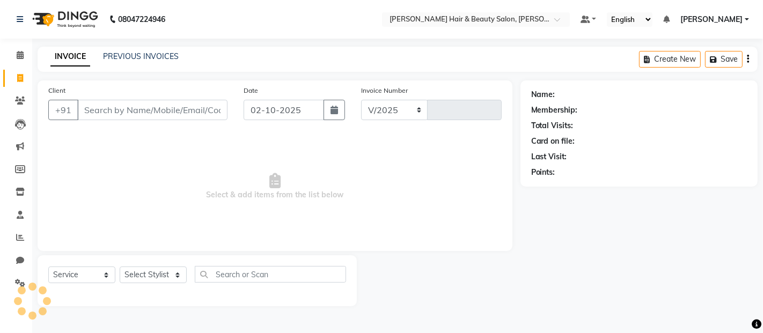
select select "7927"
type input "3873"
click at [119, 111] on input "Client" at bounding box center [152, 110] width 150 height 20
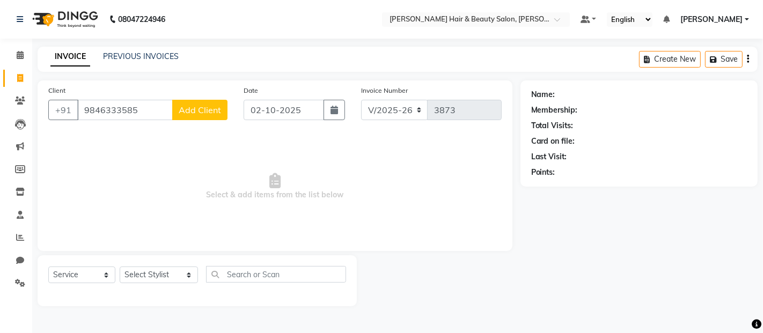
type input "9846333585"
click at [194, 112] on span "Add Client" at bounding box center [200, 110] width 42 height 11
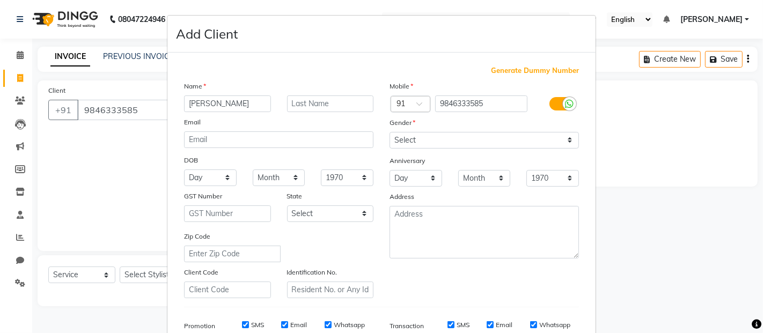
click at [217, 98] on input "[PERSON_NAME]" at bounding box center [227, 104] width 87 height 17
type input "s"
type input "[PERSON_NAME]"
click at [298, 105] on input "text" at bounding box center [330, 104] width 87 height 17
type input "p"
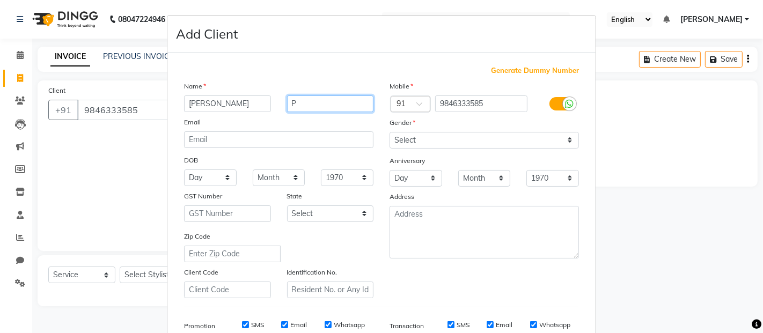
type input "P"
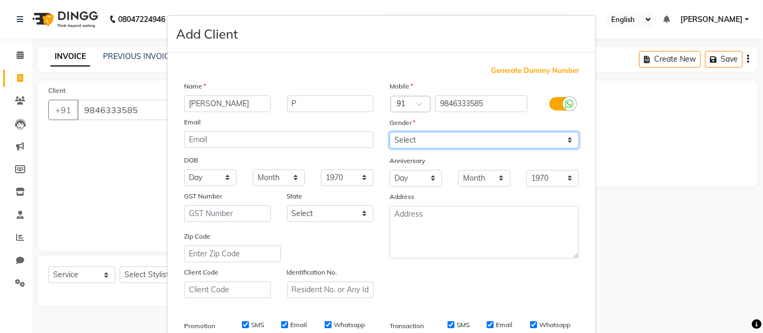
click at [562, 143] on select "Select [DEMOGRAPHIC_DATA] [DEMOGRAPHIC_DATA] Other Prefer Not To Say" at bounding box center [484, 140] width 189 height 17
select select "[DEMOGRAPHIC_DATA]"
click at [390, 132] on select "Select [DEMOGRAPHIC_DATA] [DEMOGRAPHIC_DATA] Other Prefer Not To Say" at bounding box center [484, 140] width 189 height 17
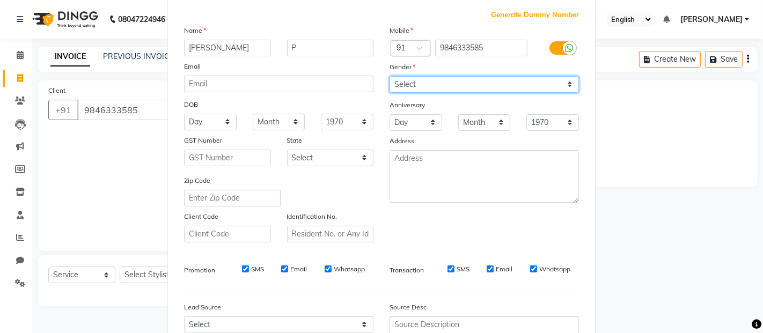
scroll to position [119, 0]
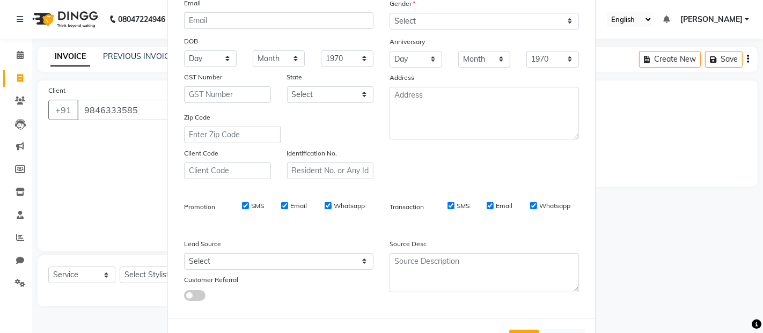
click at [457, 202] on label "SMS" at bounding box center [463, 206] width 13 height 10
click at [454, 202] on input "SMS" at bounding box center [451, 205] width 7 height 7
checkbox input "false"
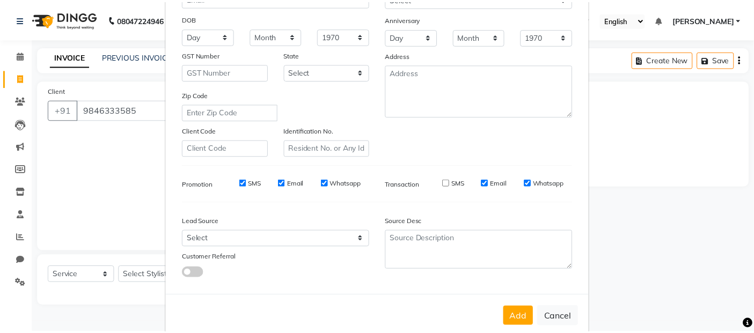
scroll to position [163, 0]
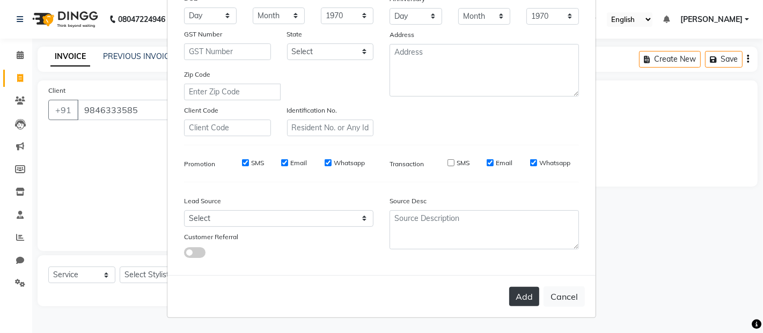
click at [515, 294] on button "Add" at bounding box center [524, 296] width 30 height 19
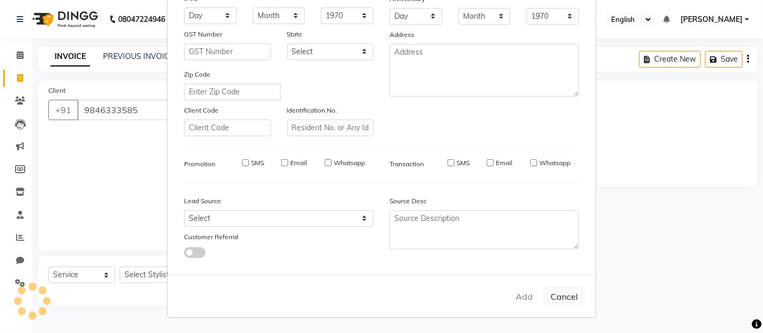
select select
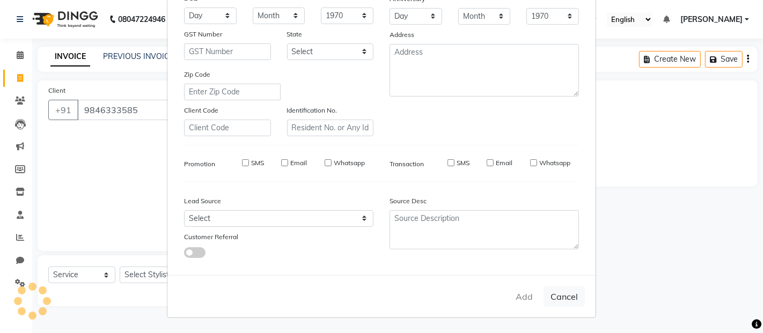
select select
checkbox input "false"
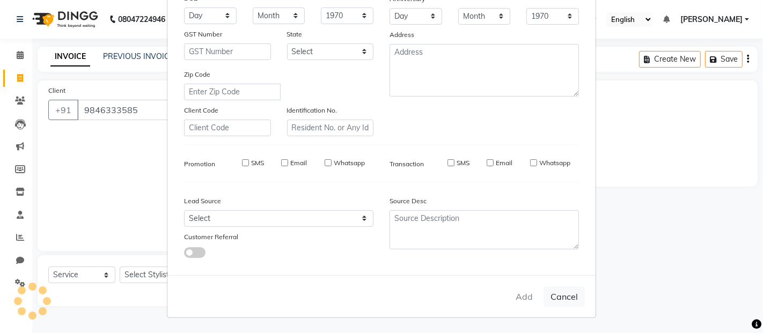
checkbox input "false"
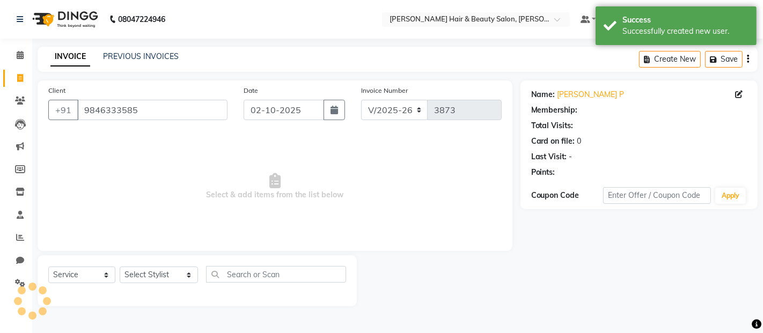
select select "1: Object"
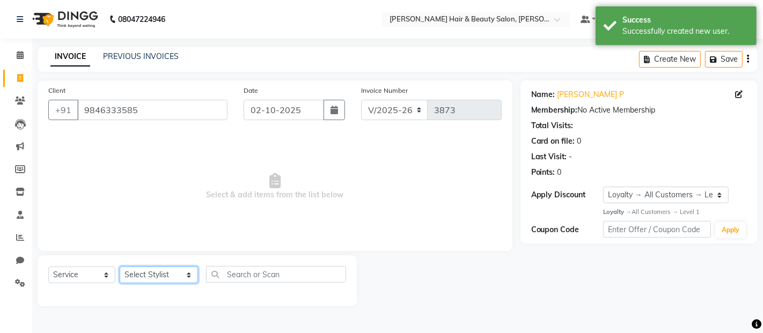
click at [173, 280] on select "Select Stylist [PERSON_NAME] Zibral [PERSON_NAME] [PERSON_NAME] [PERSON_NAME] […" at bounding box center [159, 275] width 78 height 17
select select "72247"
click at [120, 267] on select "Select Stylist [PERSON_NAME] Zibral [PERSON_NAME] [PERSON_NAME] [PERSON_NAME] […" at bounding box center [159, 275] width 78 height 17
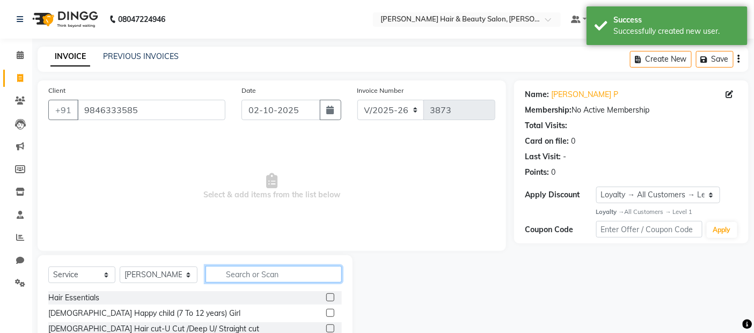
click at [259, 280] on input "text" at bounding box center [274, 274] width 137 height 17
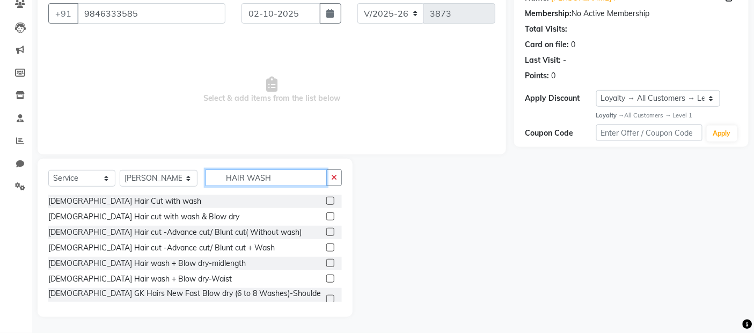
scroll to position [119, 0]
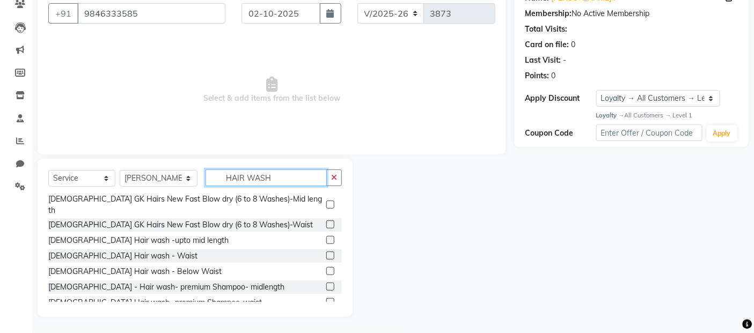
type input "HAIR WASH"
click at [326, 252] on label at bounding box center [330, 256] width 8 height 8
click at [326, 253] on input "checkbox" at bounding box center [329, 256] width 7 height 7
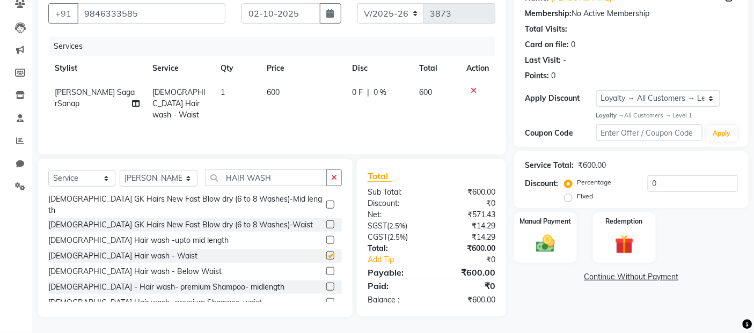
checkbox input "false"
click at [293, 92] on td "600" at bounding box center [302, 103] width 85 height 47
select select "72247"
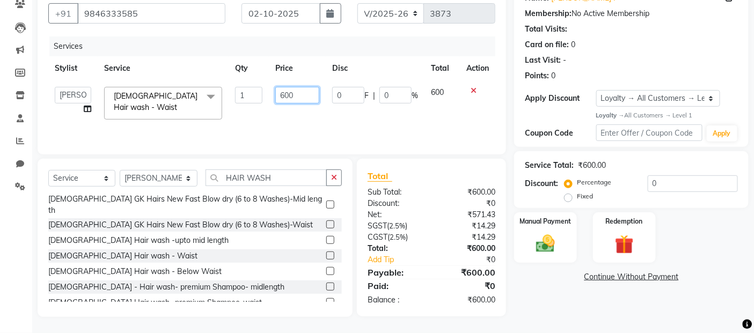
click at [283, 93] on input "600" at bounding box center [297, 95] width 44 height 17
type input "500"
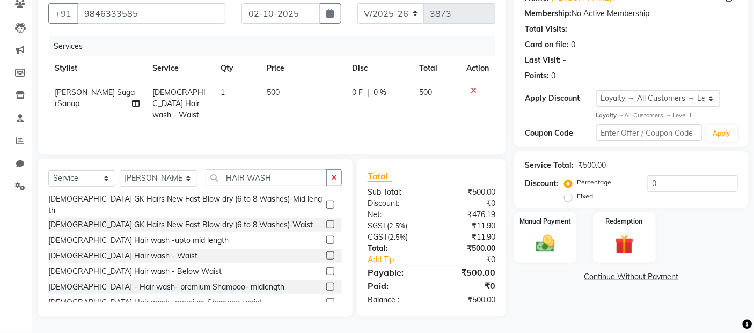
click at [318, 123] on div "Services Stylist Service Qty Price Disc Total Action [PERSON_NAME] Saga rSanap …" at bounding box center [271, 89] width 447 height 107
click at [178, 179] on select "Select Stylist [PERSON_NAME] Zibral [PERSON_NAME] [PERSON_NAME] [PERSON_NAME] […" at bounding box center [159, 178] width 78 height 17
select select "72244"
click at [120, 171] on select "Select Stylist [PERSON_NAME] Zibral [PERSON_NAME] [PERSON_NAME] [PERSON_NAME] […" at bounding box center [159, 178] width 78 height 17
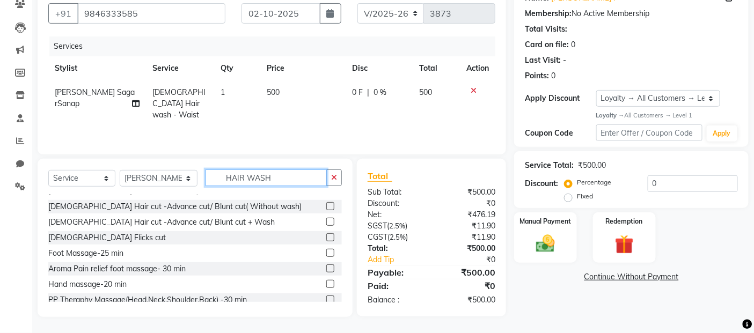
click at [285, 181] on input "HAIR WASH" at bounding box center [267, 178] width 122 height 17
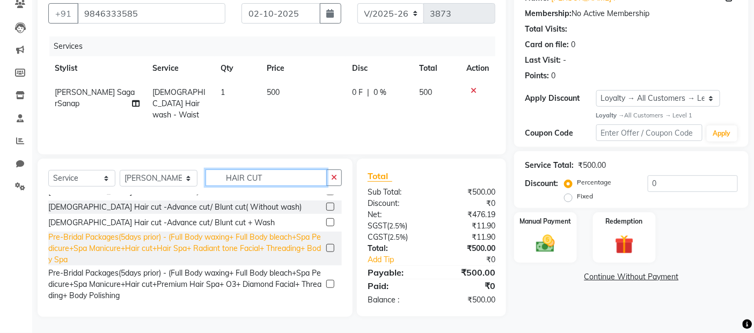
scroll to position [216, 0]
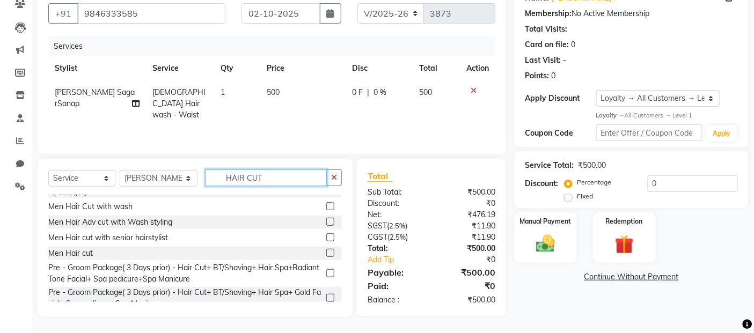
type input "HAIR CUT"
click at [326, 249] on label at bounding box center [330, 253] width 8 height 8
click at [326, 250] on input "checkbox" at bounding box center [329, 253] width 7 height 7
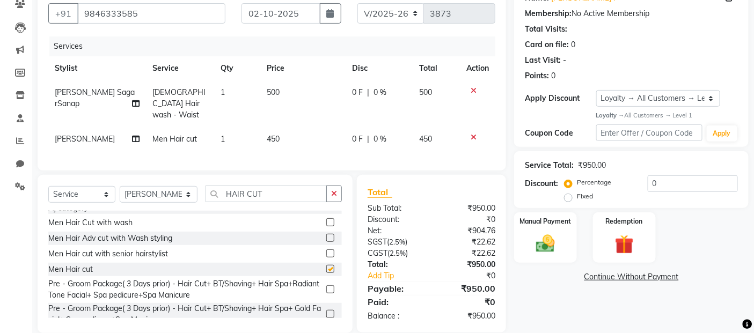
checkbox input "false"
click at [277, 192] on input "HAIR CUT" at bounding box center [267, 194] width 122 height 17
type input "H"
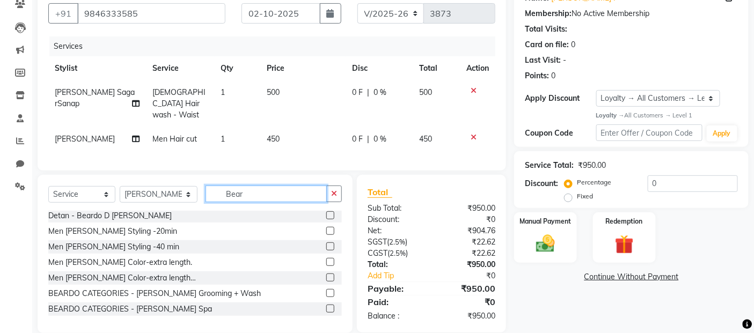
scroll to position [45, 0]
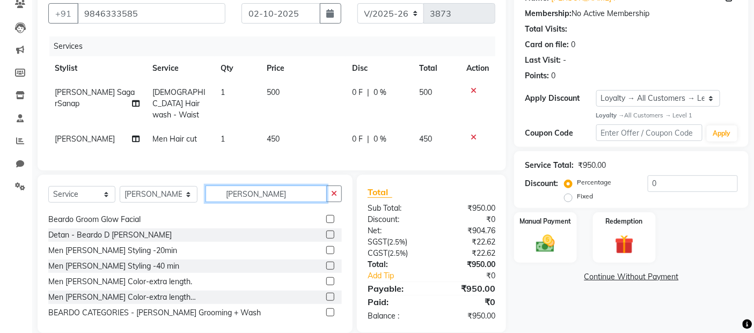
type input "[PERSON_NAME]"
click at [326, 250] on label at bounding box center [330, 250] width 8 height 8
click at [326, 250] on input "checkbox" at bounding box center [329, 250] width 7 height 7
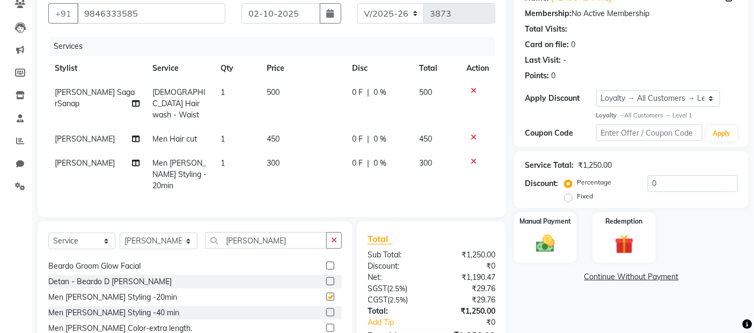
checkbox input "false"
click at [541, 248] on img at bounding box center [546, 244] width 32 height 23
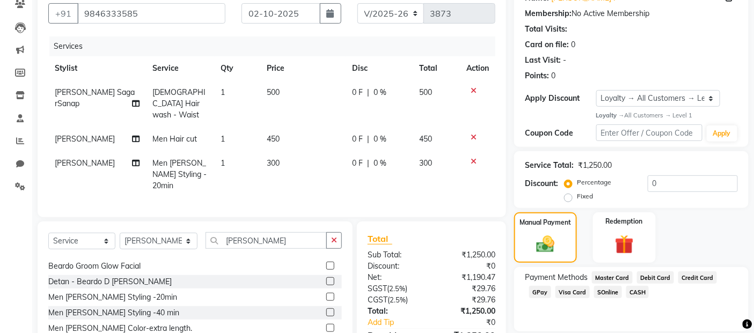
click at [542, 294] on span "GPay" at bounding box center [540, 292] width 22 height 12
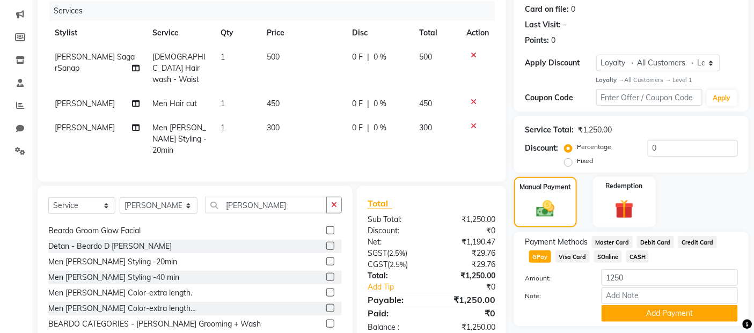
scroll to position [164, 0]
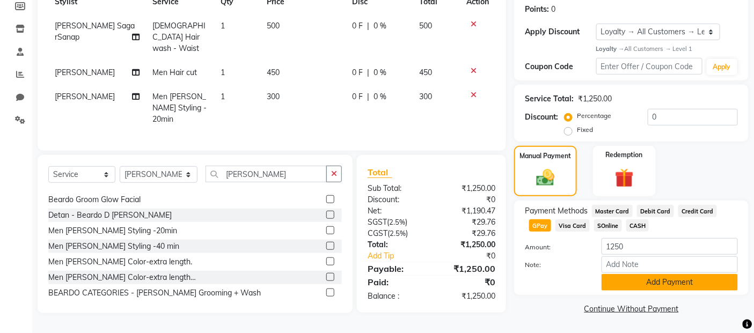
click at [613, 277] on button "Add Payment" at bounding box center [670, 282] width 136 height 17
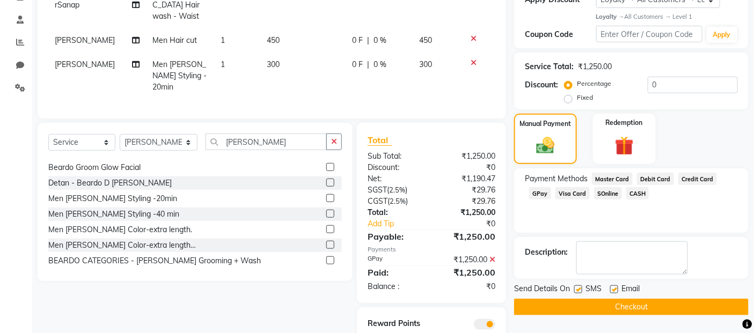
scroll to position [221, 0]
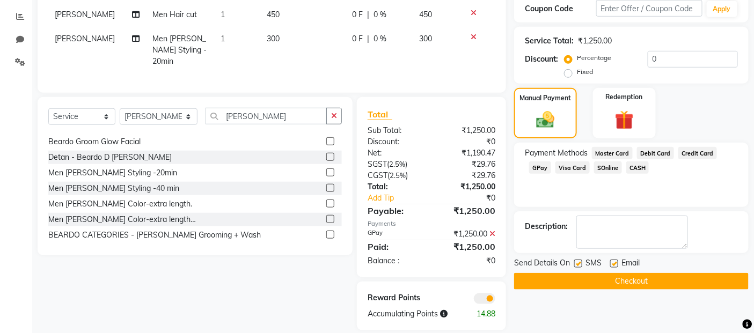
click at [577, 265] on label at bounding box center [578, 264] width 8 height 8
click at [577, 265] on input "checkbox" at bounding box center [577, 264] width 7 height 7
checkbox input "false"
click at [614, 265] on label at bounding box center [614, 264] width 8 height 8
click at [614, 265] on input "checkbox" at bounding box center [613, 264] width 7 height 7
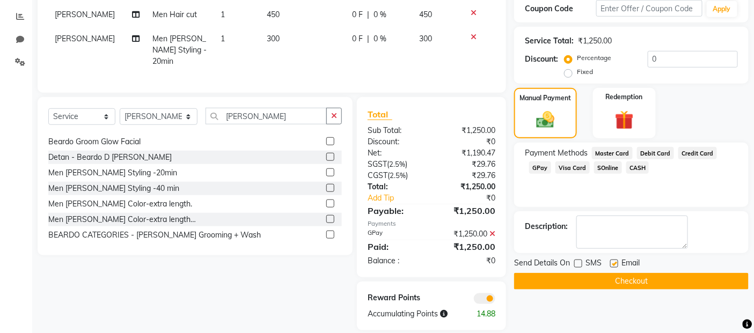
checkbox input "false"
click at [624, 277] on button "Checkout" at bounding box center [631, 281] width 234 height 17
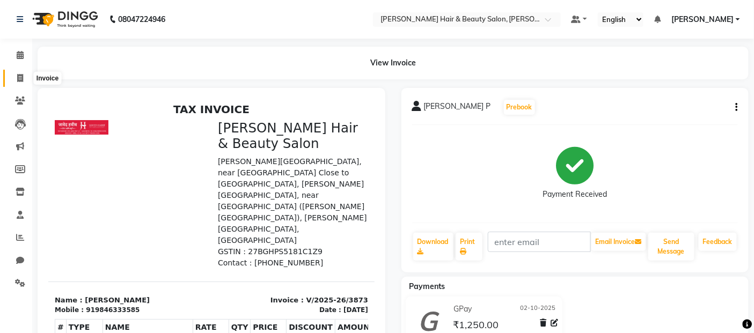
click at [18, 74] on icon at bounding box center [20, 78] width 6 height 8
select select "service"
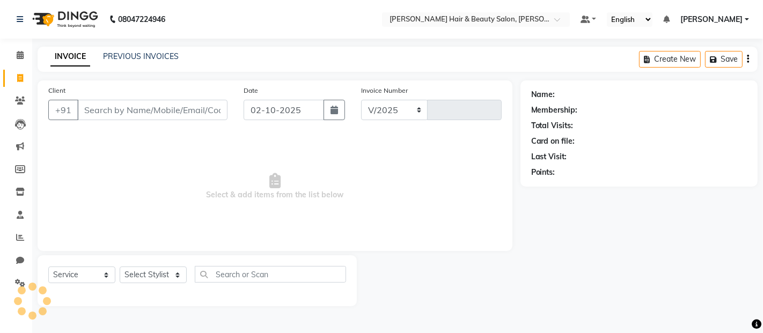
select select "7927"
type input "3874"
click at [158, 112] on input "Client" at bounding box center [152, 110] width 150 height 20
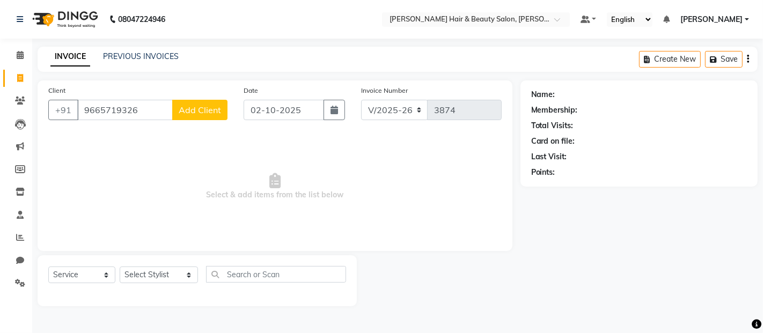
type input "9665719326"
click at [191, 114] on span "Add Client" at bounding box center [200, 110] width 42 height 11
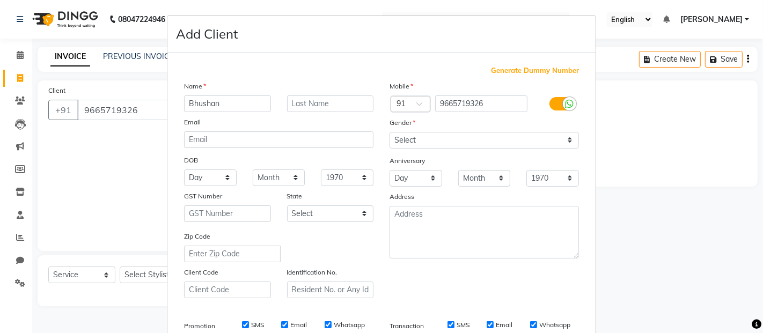
type input "Bhushan"
click at [312, 103] on input "text" at bounding box center [330, 104] width 87 height 17
type input "Sawant"
click at [558, 137] on select "Select [DEMOGRAPHIC_DATA] [DEMOGRAPHIC_DATA] Other Prefer Not To Say" at bounding box center [484, 140] width 189 height 17
select select "[DEMOGRAPHIC_DATA]"
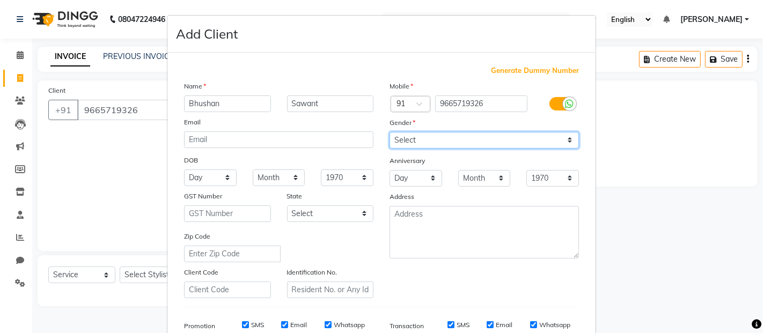
click at [390, 132] on select "Select [DEMOGRAPHIC_DATA] [DEMOGRAPHIC_DATA] Other Prefer Not To Say" at bounding box center [484, 140] width 189 height 17
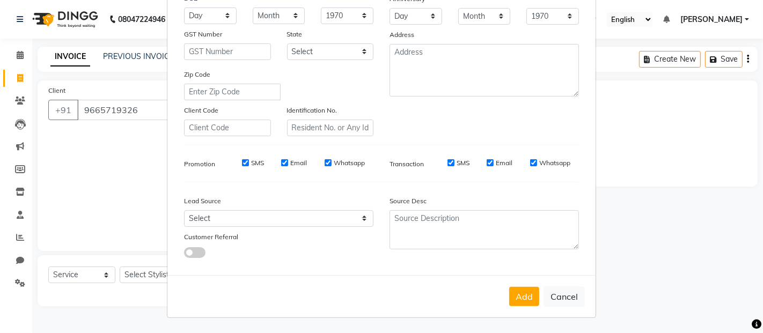
scroll to position [163, 0]
click at [460, 162] on label "SMS" at bounding box center [463, 163] width 13 height 10
click at [454, 162] on input "SMS" at bounding box center [451, 162] width 7 height 7
checkbox input "false"
click at [524, 292] on button "Add" at bounding box center [524, 296] width 30 height 19
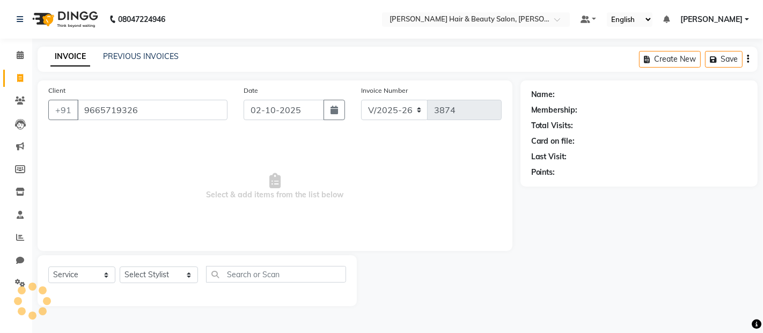
select select
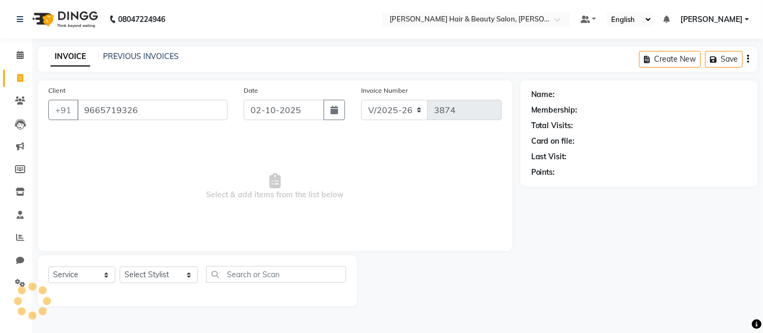
select select
checkbox input "false"
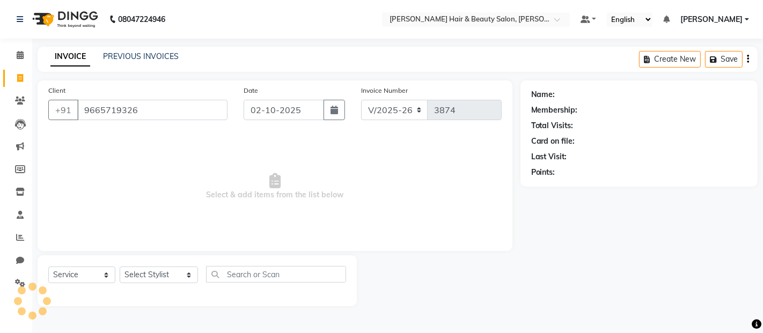
checkbox input "false"
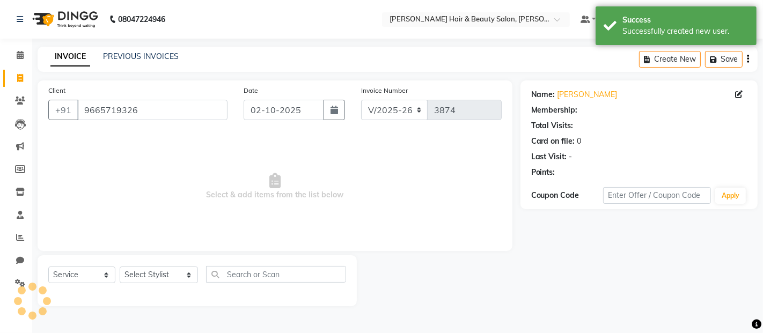
select select "1: Object"
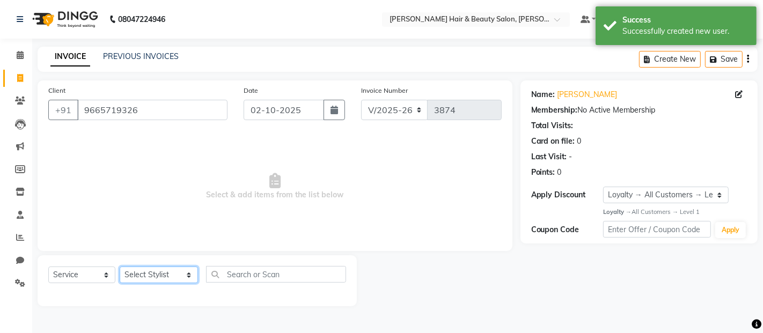
click at [174, 273] on select "Select Stylist [PERSON_NAME] Zibral [PERSON_NAME] [PERSON_NAME] [PERSON_NAME] […" at bounding box center [159, 275] width 78 height 17
select select "74422"
click at [120, 267] on select "Select Stylist [PERSON_NAME] Zibral [PERSON_NAME] [PERSON_NAME] [PERSON_NAME] […" at bounding box center [159, 275] width 78 height 17
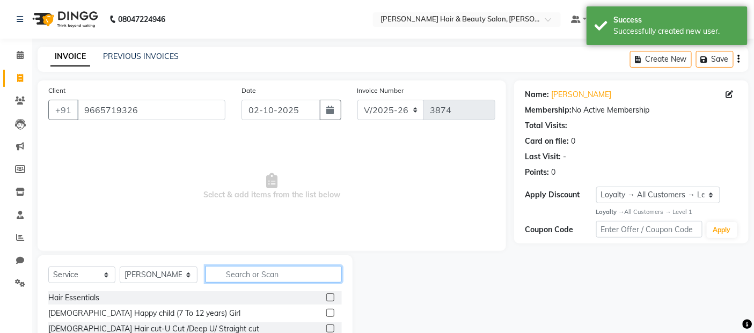
click at [256, 271] on input "text" at bounding box center [274, 274] width 137 height 17
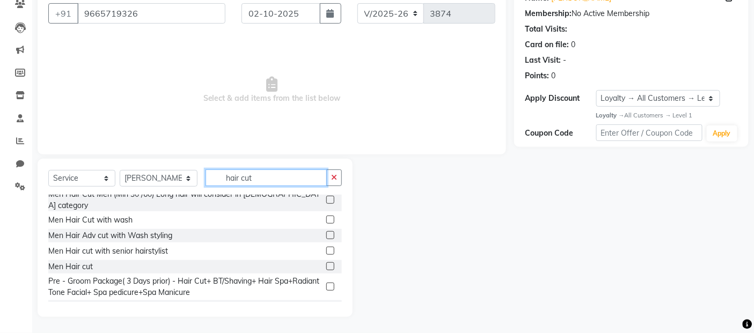
scroll to position [216, 0]
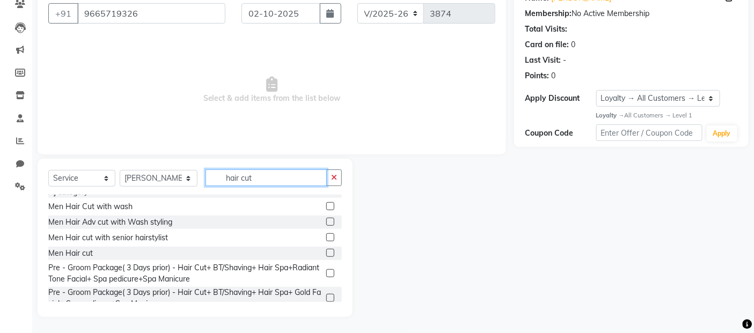
type input "hair cut"
click at [326, 249] on label at bounding box center [330, 253] width 8 height 8
click at [326, 250] on input "checkbox" at bounding box center [329, 253] width 7 height 7
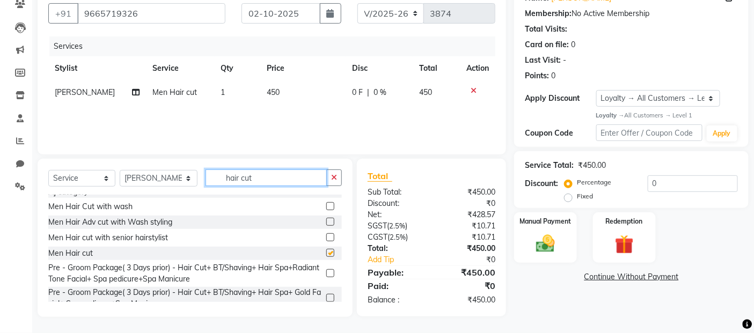
checkbox input "false"
click at [269, 179] on input "hair cut" at bounding box center [267, 178] width 122 height 17
type input "h"
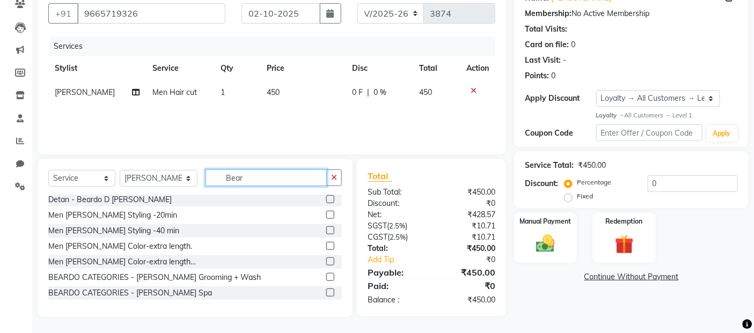
scroll to position [45, 0]
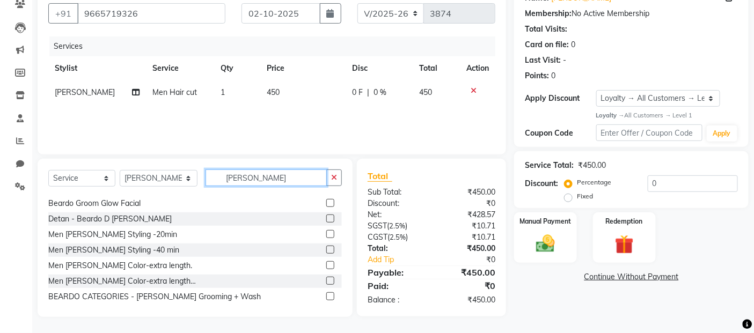
type input "[PERSON_NAME]"
click at [326, 232] on label at bounding box center [330, 234] width 8 height 8
click at [326, 232] on input "checkbox" at bounding box center [329, 234] width 7 height 7
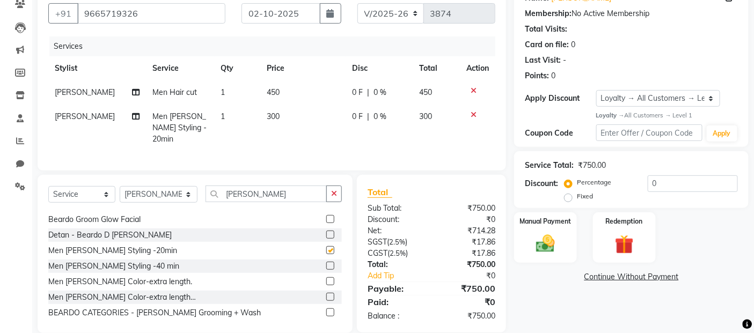
checkbox input "false"
click at [254, 190] on input "[PERSON_NAME]" at bounding box center [267, 194] width 122 height 17
type input "B"
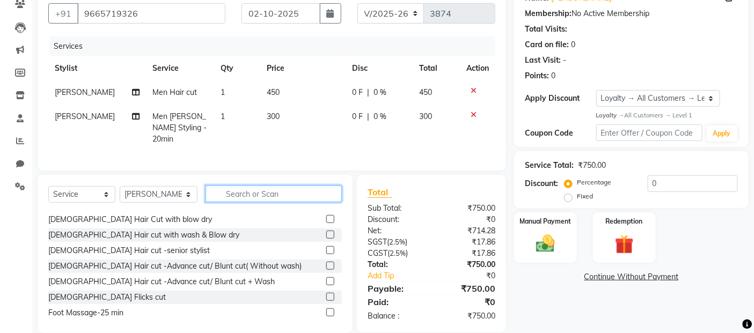
scroll to position [216, 0]
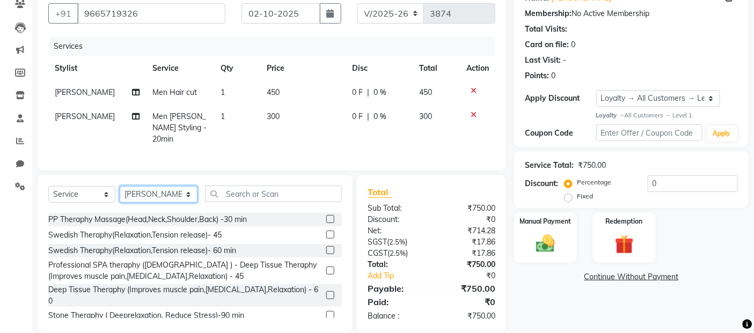
click at [175, 190] on select "Select Stylist [PERSON_NAME] Zibral [PERSON_NAME] [PERSON_NAME] [PERSON_NAME] […" at bounding box center [159, 194] width 78 height 17
select select "72244"
click at [120, 186] on select "Select Stylist [PERSON_NAME] Zibral [PERSON_NAME] [PERSON_NAME] [PERSON_NAME] […" at bounding box center [159, 194] width 78 height 17
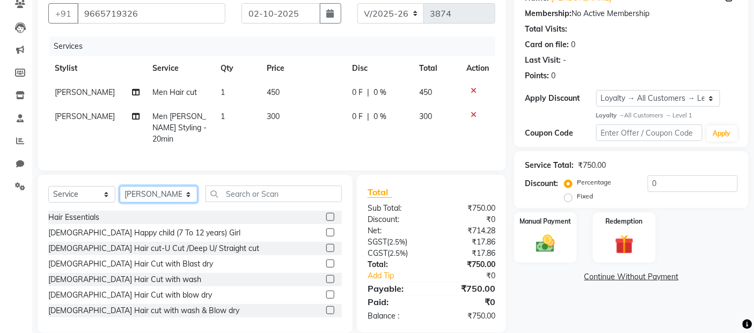
scroll to position [0, 0]
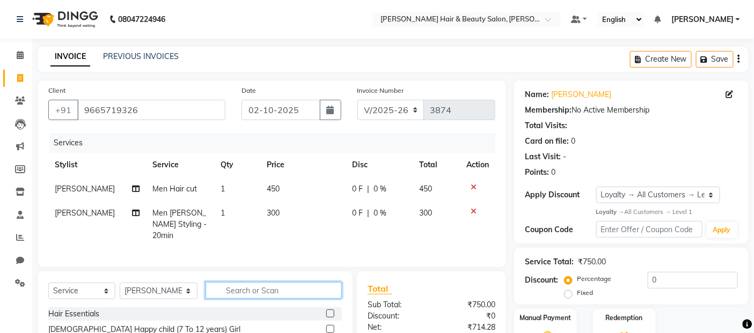
click at [275, 290] on input "text" at bounding box center [274, 290] width 137 height 17
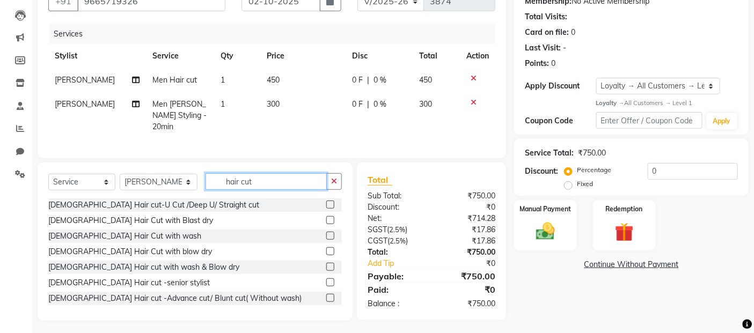
scroll to position [110, 0]
type input "hair cut"
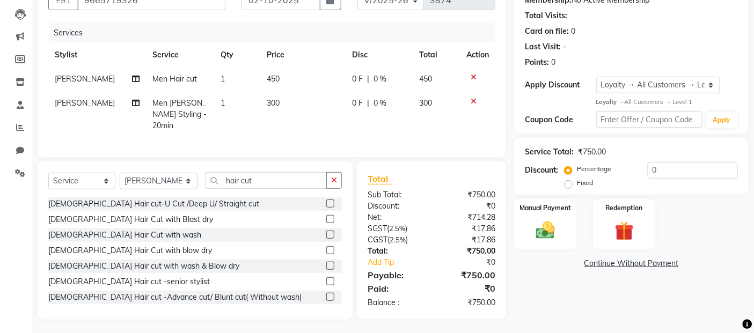
click at [326, 250] on label at bounding box center [330, 250] width 8 height 8
click at [326, 250] on input "checkbox" at bounding box center [329, 250] width 7 height 7
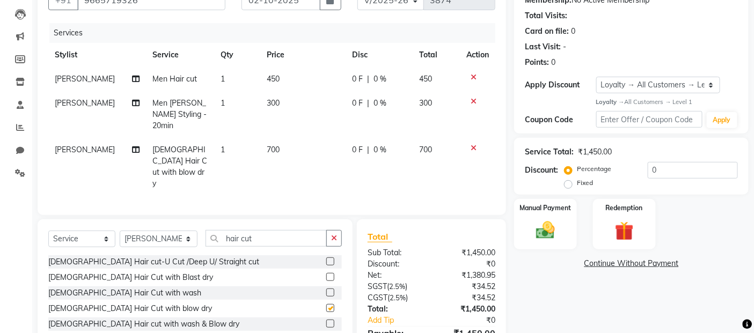
checkbox input "false"
click at [260, 230] on input "hair cut" at bounding box center [267, 238] width 122 height 17
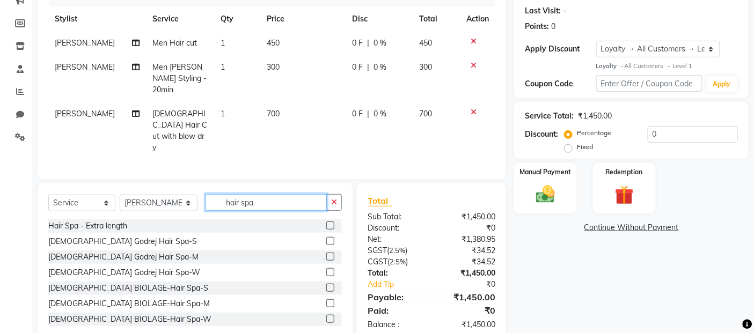
scroll to position [60, 0]
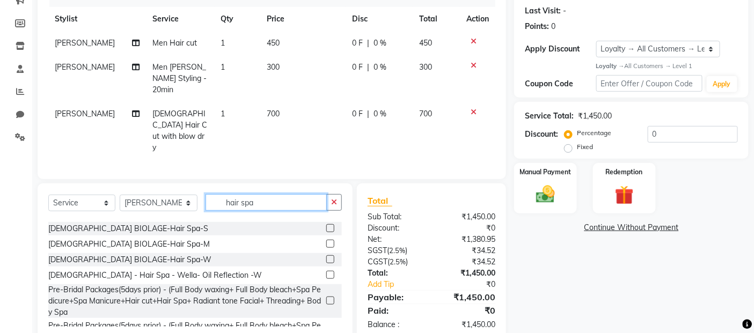
type input "hair spa"
click at [326, 271] on label at bounding box center [330, 275] width 8 height 8
click at [326, 272] on input "checkbox" at bounding box center [329, 275] width 7 height 7
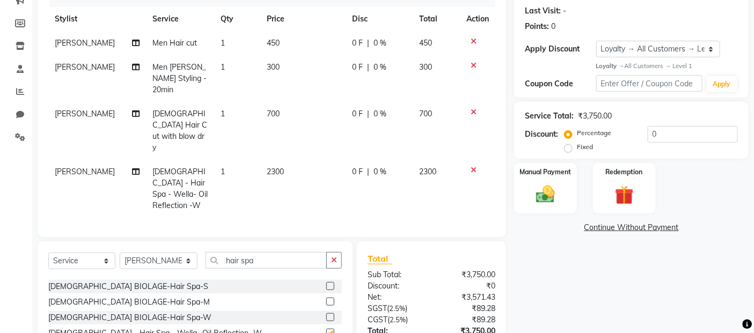
checkbox input "false"
click at [299, 160] on td "2300" at bounding box center [302, 189] width 85 height 58
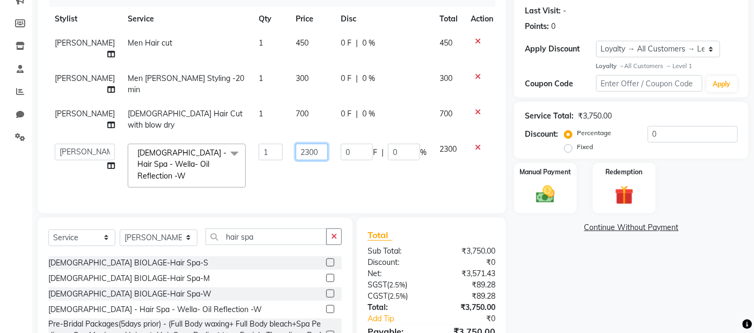
click at [296, 144] on input "2300" at bounding box center [312, 152] width 32 height 17
type input "2700"
click at [327, 152] on tr "[PERSON_NAME] Zibral [PERSON_NAME] [PERSON_NAME] [PERSON_NAME] Shetty [PERSON_N…" at bounding box center [273, 165] width 451 height 57
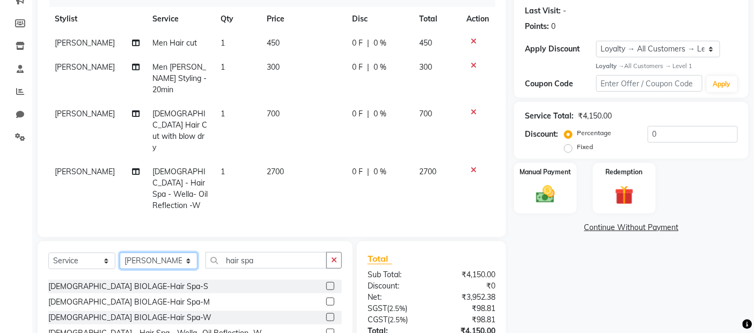
click at [178, 253] on select "Select Stylist [PERSON_NAME] Zibral [PERSON_NAME] [PERSON_NAME] [PERSON_NAME] […" at bounding box center [159, 261] width 78 height 17
select select "72243"
click at [120, 253] on select "Select Stylist [PERSON_NAME] Zibral [PERSON_NAME] [PERSON_NAME] [PERSON_NAME] […" at bounding box center [159, 261] width 78 height 17
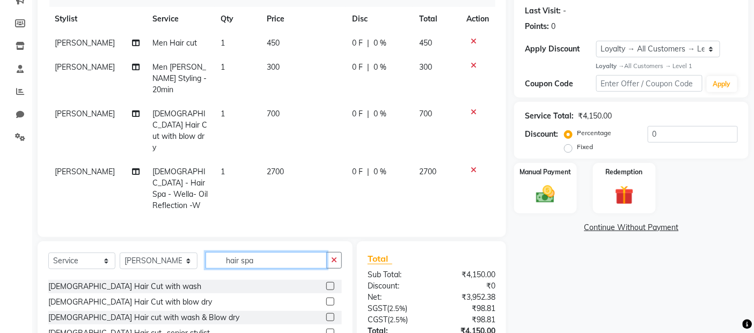
click at [280, 252] on input "hair spa" at bounding box center [267, 260] width 122 height 17
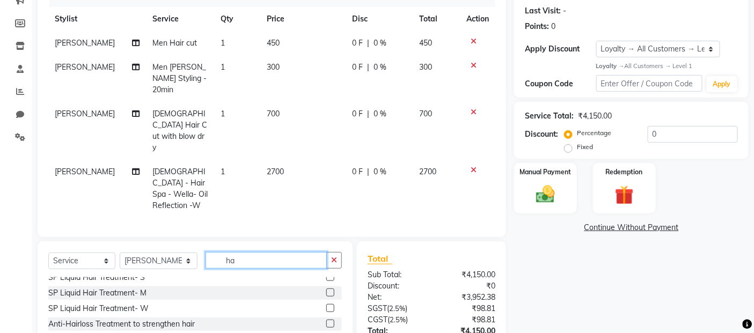
type input "h"
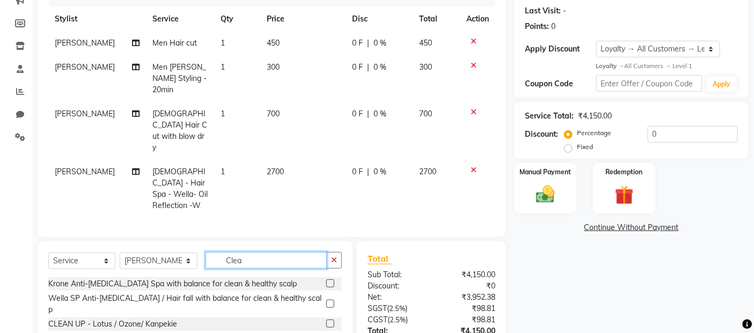
scroll to position [0, 0]
type input "Clean"
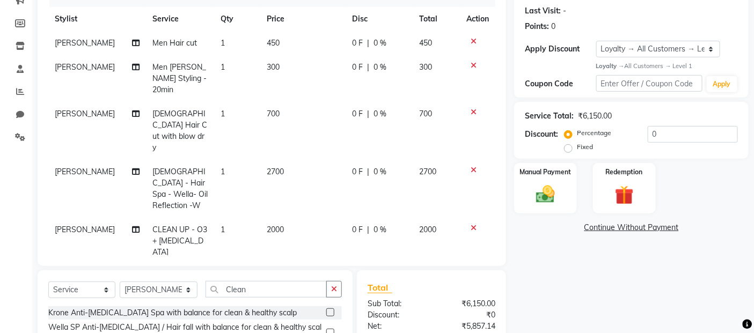
checkbox input "false"
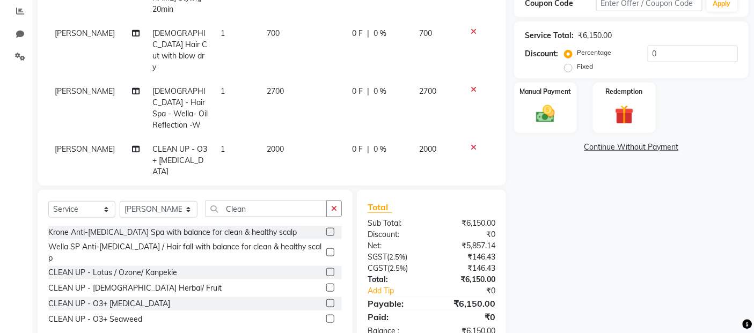
scroll to position [227, 0]
click at [551, 119] on img at bounding box center [546, 113] width 32 height 23
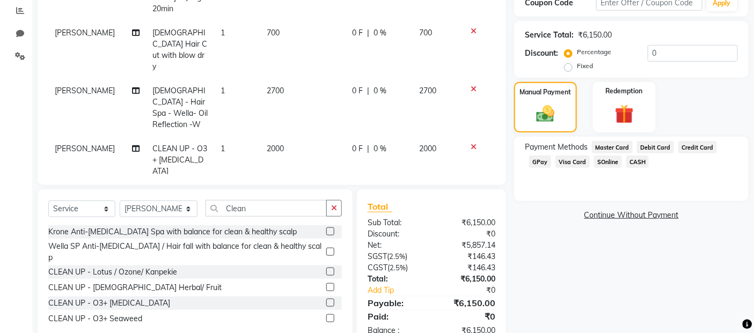
click at [547, 161] on span "GPay" at bounding box center [540, 162] width 22 height 12
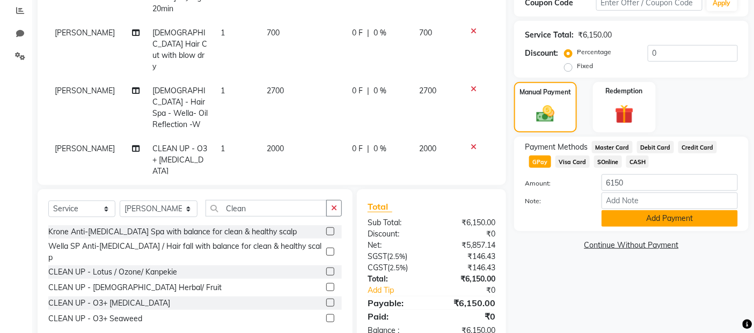
click at [633, 222] on button "Add Payment" at bounding box center [670, 218] width 136 height 17
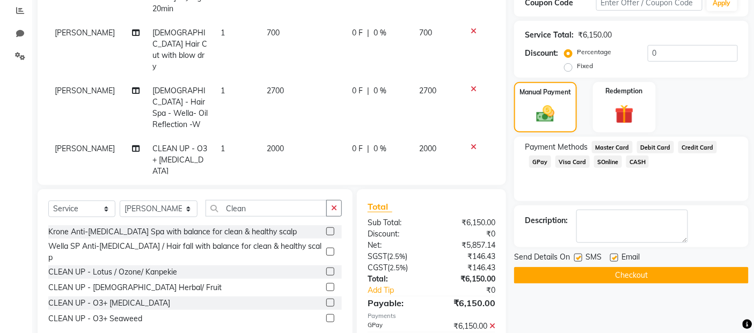
click at [581, 256] on label at bounding box center [578, 258] width 8 height 8
click at [581, 256] on input "checkbox" at bounding box center [577, 258] width 7 height 7
checkbox input "false"
click at [615, 260] on label at bounding box center [614, 258] width 8 height 8
click at [615, 260] on input "checkbox" at bounding box center [613, 258] width 7 height 7
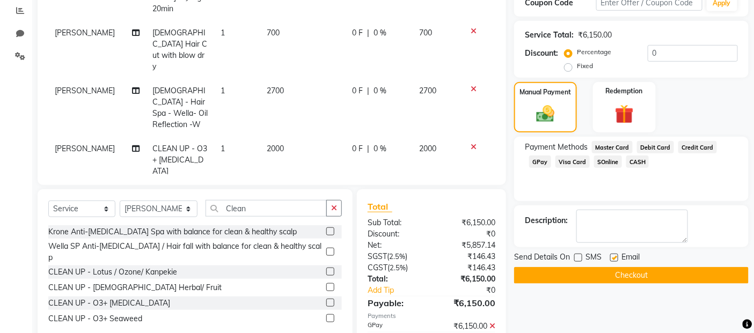
checkbox input "false"
click at [612, 277] on button "Checkout" at bounding box center [631, 275] width 234 height 17
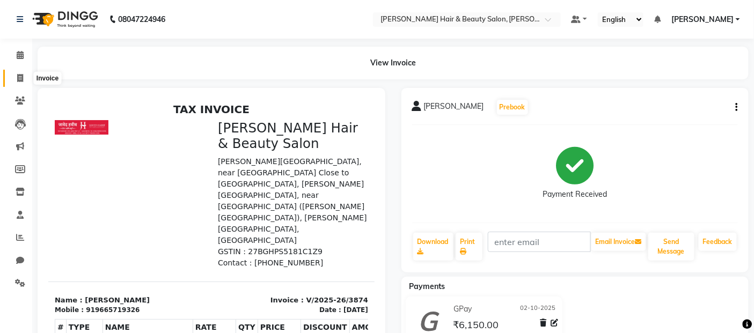
click at [18, 81] on icon at bounding box center [20, 78] width 6 height 8
select select "service"
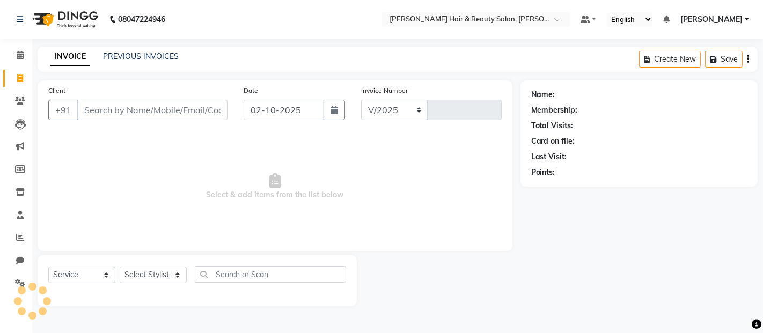
select select "7927"
type input "3875"
click at [109, 113] on input "Client" at bounding box center [152, 110] width 150 height 20
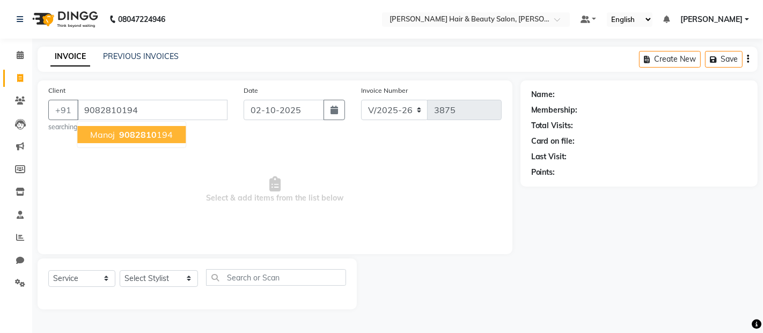
type input "9082810194"
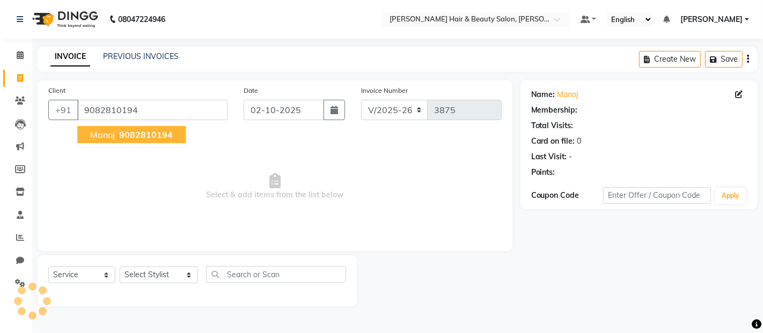
select select "1: Object"
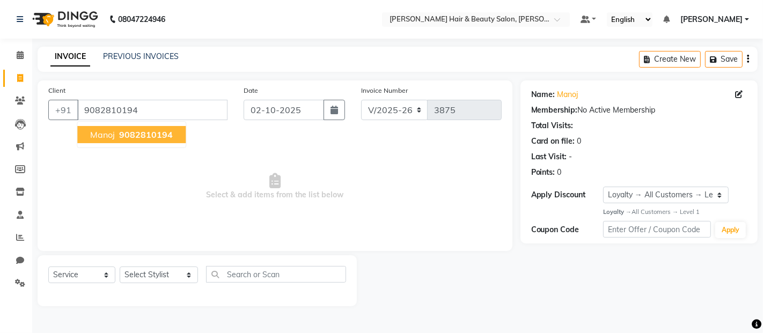
click at [121, 138] on span "9082810194" at bounding box center [146, 134] width 54 height 11
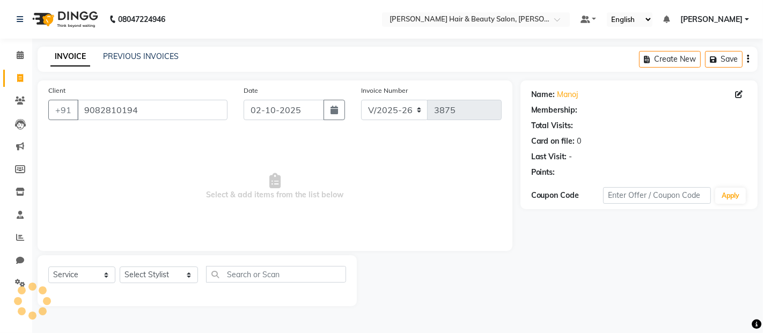
select select "1: Object"
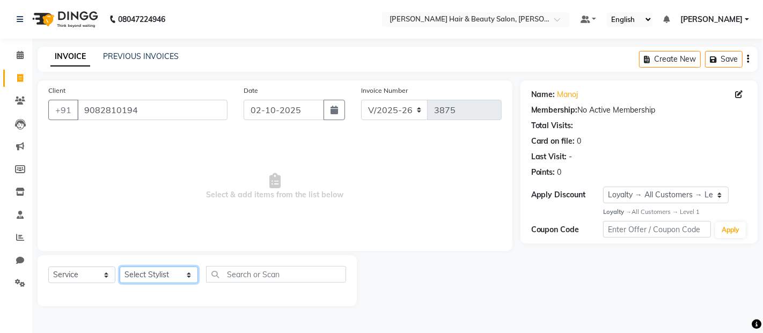
click at [176, 278] on select "Select Stylist [PERSON_NAME] Zibral [PERSON_NAME] [PERSON_NAME] [PERSON_NAME] […" at bounding box center [159, 275] width 78 height 17
select select "72245"
click at [120, 267] on select "Select Stylist [PERSON_NAME] Zibral [PERSON_NAME] [PERSON_NAME] [PERSON_NAME] […" at bounding box center [159, 275] width 78 height 17
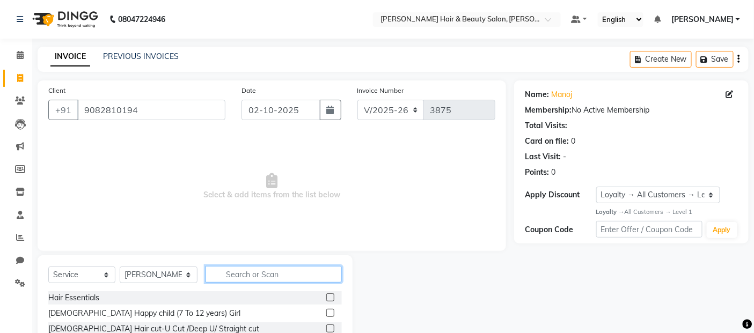
click at [263, 274] on input "text" at bounding box center [274, 274] width 137 height 17
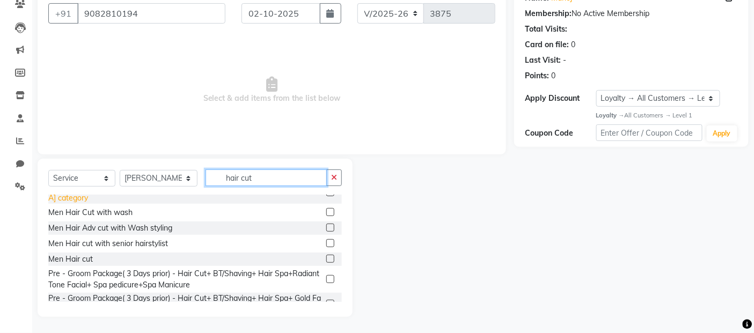
scroll to position [216, 0]
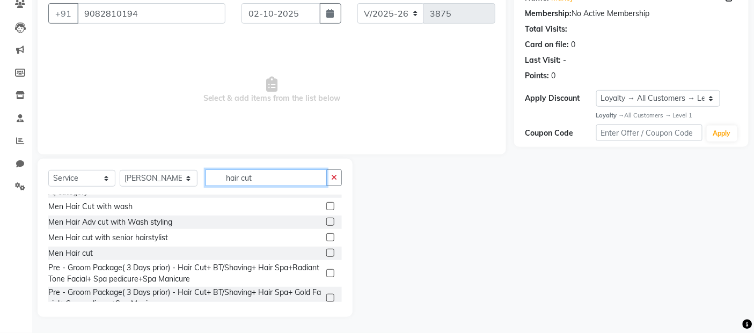
type input "hair cut"
click at [326, 249] on label at bounding box center [330, 253] width 8 height 8
click at [326, 250] on input "checkbox" at bounding box center [329, 253] width 7 height 7
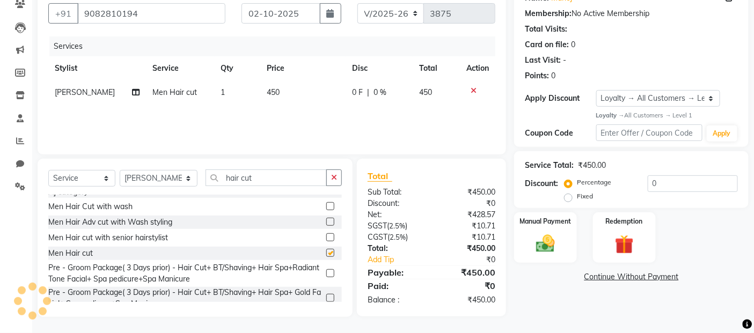
checkbox input "false"
click at [546, 243] on img at bounding box center [546, 244] width 32 height 23
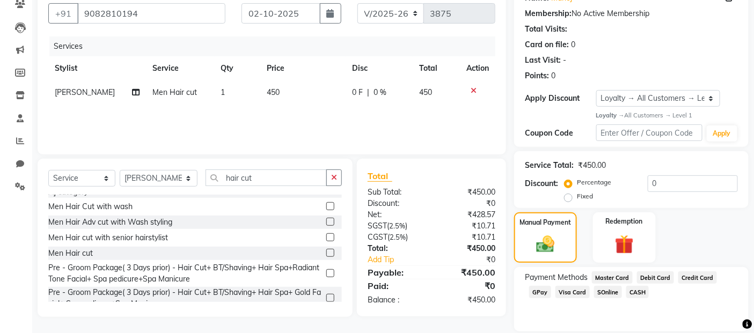
click at [632, 295] on span "CASH" at bounding box center [637, 292] width 23 height 12
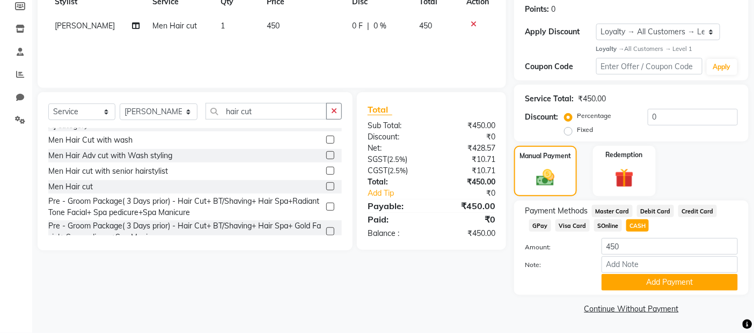
scroll to position [164, 0]
click at [629, 281] on button "Add Payment" at bounding box center [670, 282] width 136 height 17
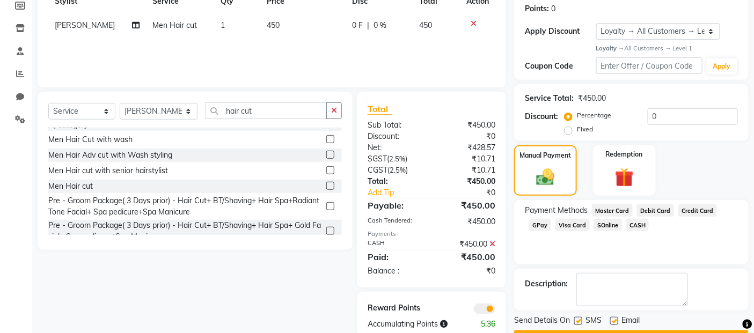
scroll to position [194, 0]
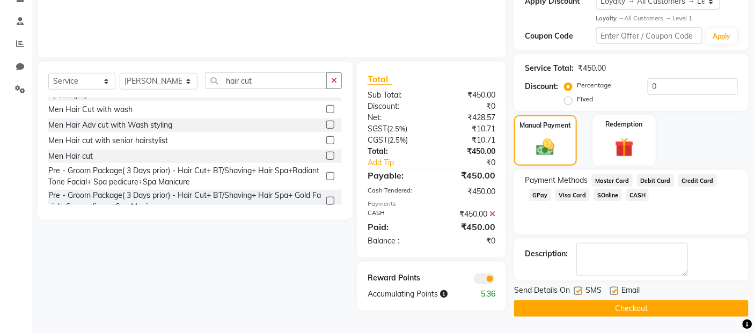
click at [578, 293] on label at bounding box center [578, 291] width 8 height 8
click at [578, 293] on input "checkbox" at bounding box center [577, 291] width 7 height 7
checkbox input "false"
click at [615, 293] on label at bounding box center [614, 291] width 8 height 8
click at [615, 293] on input "checkbox" at bounding box center [613, 291] width 7 height 7
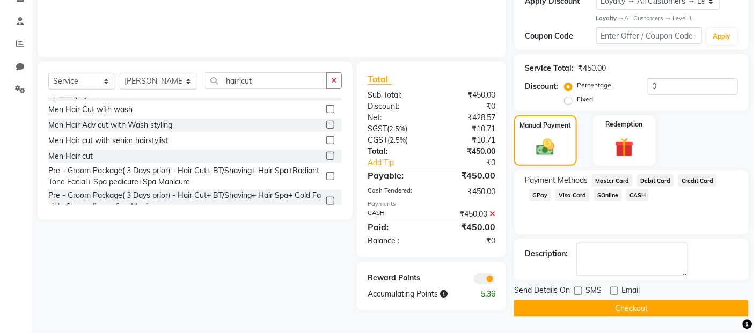
click at [607, 308] on button "Checkout" at bounding box center [631, 308] width 234 height 17
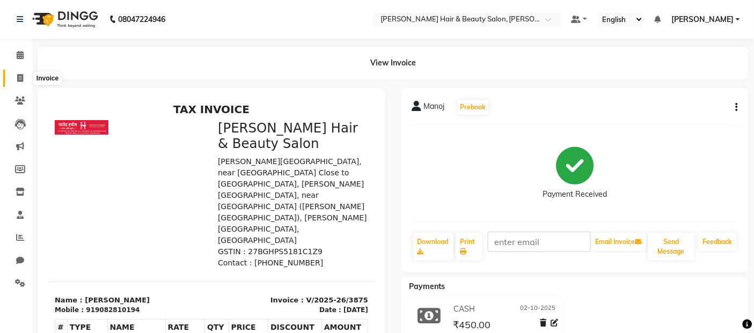
click at [24, 78] on span at bounding box center [20, 78] width 19 height 12
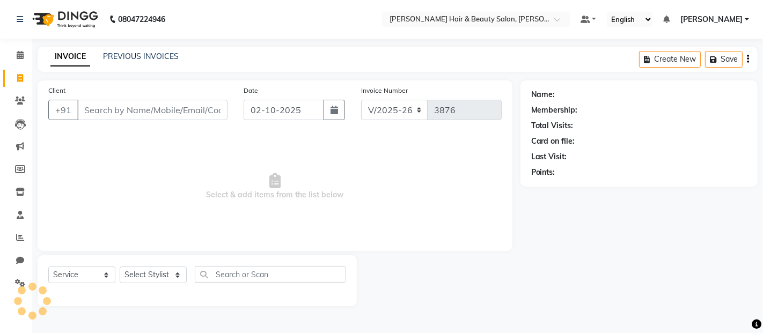
click at [137, 105] on input "Client" at bounding box center [152, 110] width 150 height 20
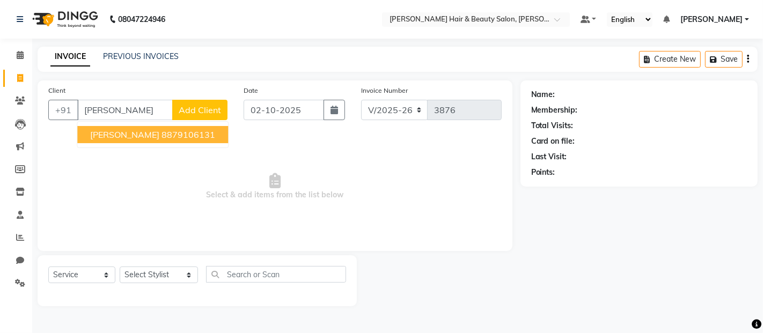
click at [134, 134] on span "[PERSON_NAME]" at bounding box center [124, 134] width 69 height 11
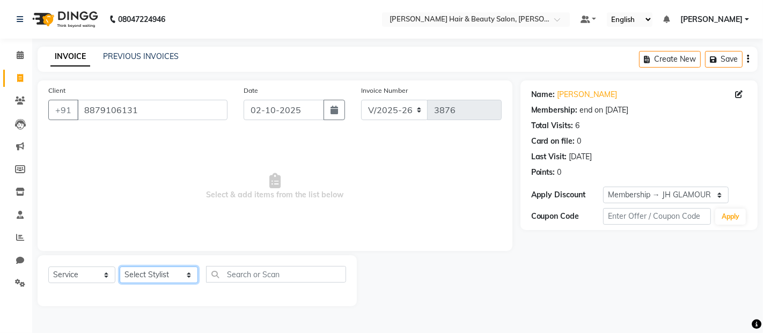
click at [180, 277] on select "Select Stylist [PERSON_NAME] Zibral [PERSON_NAME] [PERSON_NAME] [PERSON_NAME] […" at bounding box center [159, 275] width 78 height 17
click at [120, 267] on select "Select Stylist [PERSON_NAME] Zibral [PERSON_NAME] [PERSON_NAME] [PERSON_NAME] […" at bounding box center [159, 275] width 78 height 17
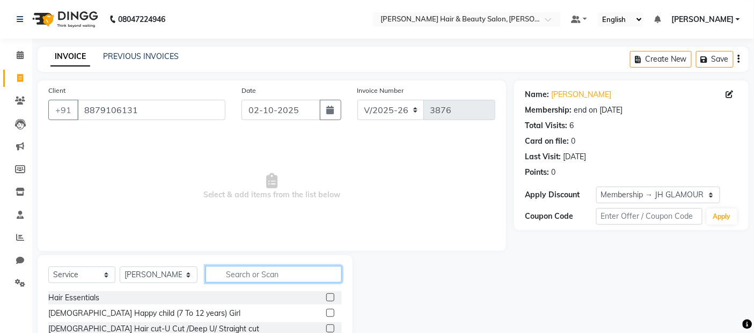
click at [275, 272] on input "text" at bounding box center [274, 274] width 137 height 17
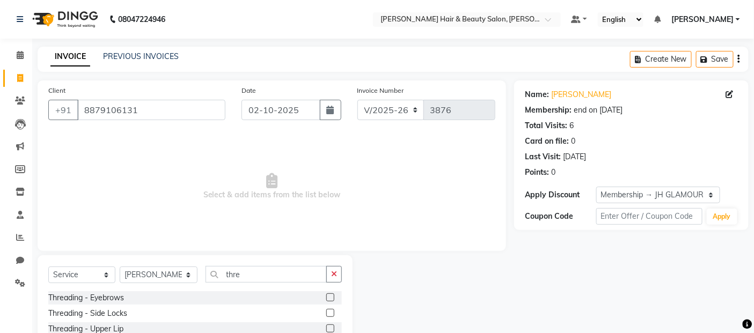
click at [326, 295] on label at bounding box center [330, 298] width 8 height 8
click at [326, 295] on input "checkbox" at bounding box center [329, 298] width 7 height 7
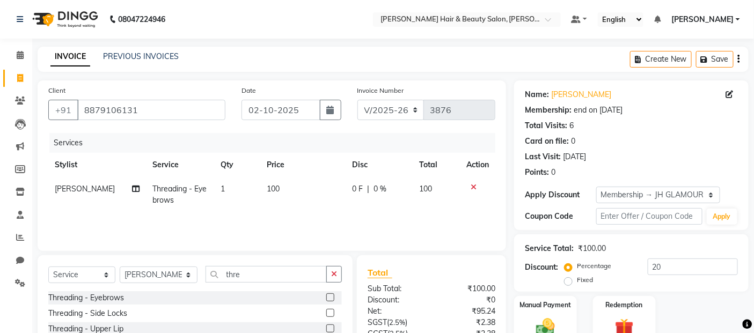
click at [326, 326] on label at bounding box center [330, 329] width 8 height 8
click at [326, 326] on input "checkbox" at bounding box center [329, 329] width 7 height 7
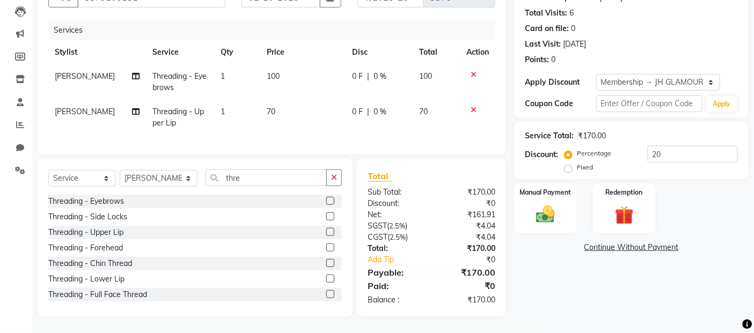
scroll to position [121, 0]
click at [551, 212] on img at bounding box center [546, 214] width 32 height 23
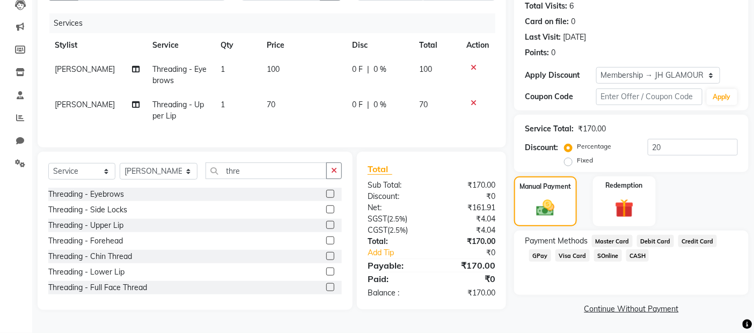
click at [544, 256] on span "GPay" at bounding box center [540, 256] width 22 height 12
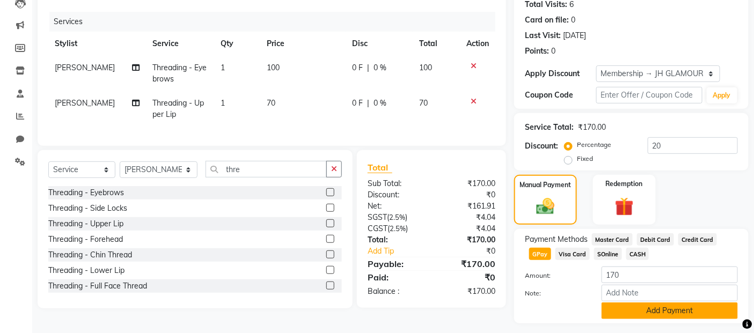
scroll to position [151, 0]
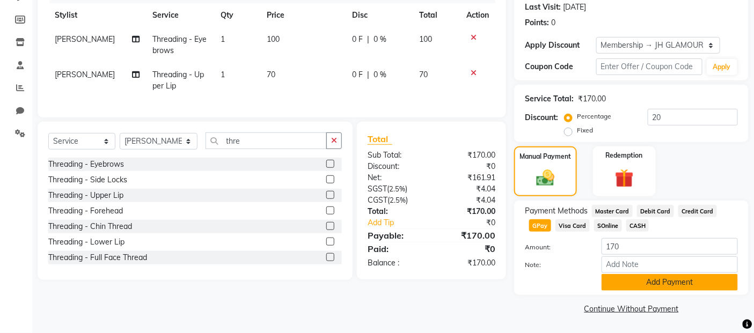
click at [651, 287] on button "Add Payment" at bounding box center [670, 282] width 136 height 17
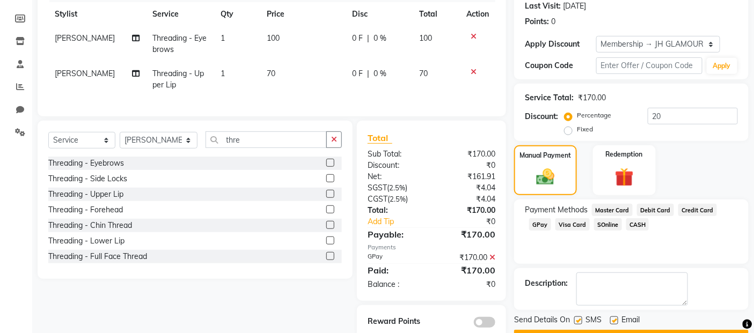
click at [581, 318] on label at bounding box center [578, 321] width 8 height 8
click at [581, 318] on input "checkbox" at bounding box center [577, 321] width 7 height 7
click at [614, 322] on label at bounding box center [614, 321] width 8 height 8
click at [614, 322] on input "checkbox" at bounding box center [613, 321] width 7 height 7
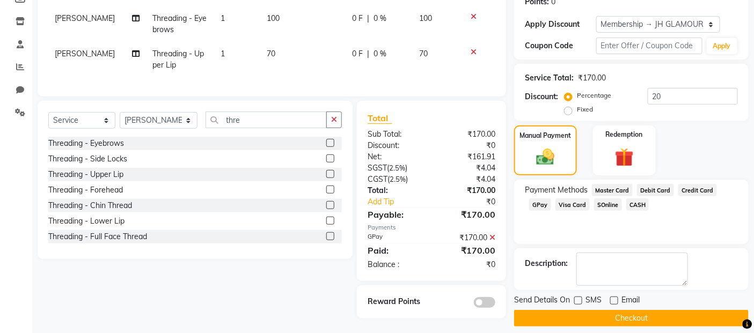
scroll to position [181, 0]
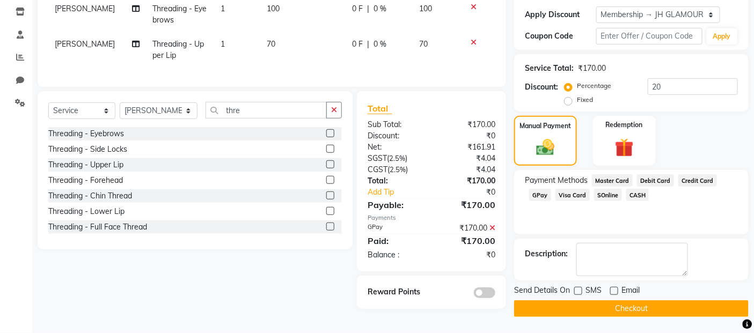
click at [628, 311] on button "Checkout" at bounding box center [631, 308] width 234 height 17
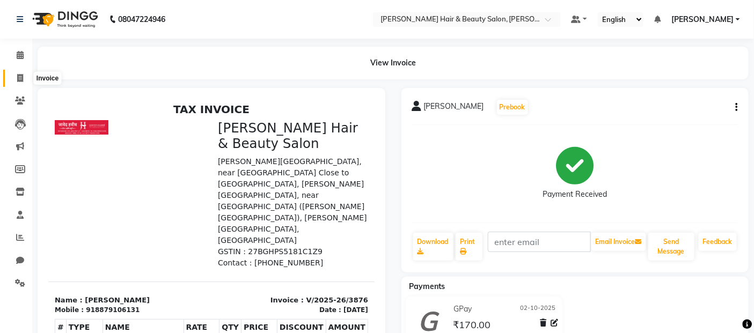
click at [20, 75] on icon at bounding box center [20, 78] width 6 height 8
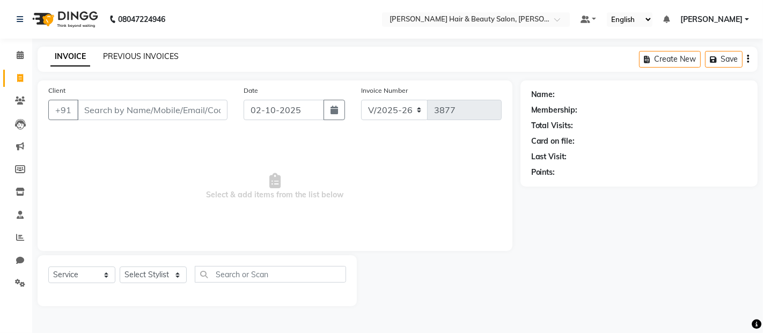
click at [107, 55] on link "PREVIOUS INVOICES" at bounding box center [141, 57] width 76 height 10
